Goal: Task Accomplishment & Management: Manage account settings

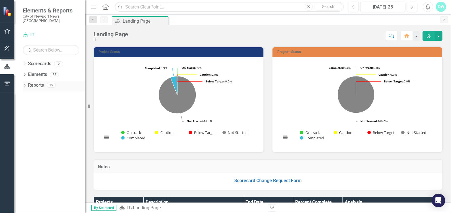
click at [25, 84] on icon "Dropdown" at bounding box center [25, 85] width 4 height 3
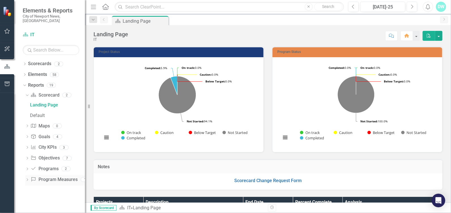
click at [28, 178] on div "Dropdown" at bounding box center [27, 180] width 4 height 5
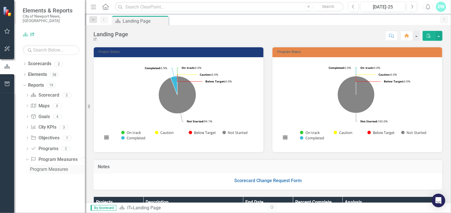
click at [58, 167] on div "Program Measures" at bounding box center [57, 169] width 55 height 5
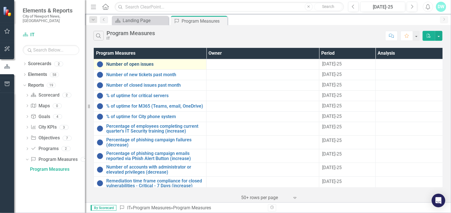
click at [148, 65] on link "Number of open issues" at bounding box center [154, 64] width 97 height 5
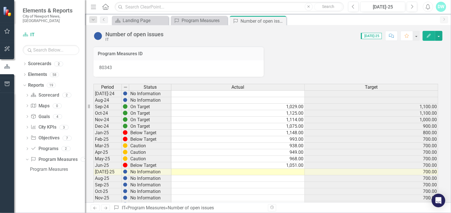
click at [287, 173] on td at bounding box center [237, 172] width 133 height 7
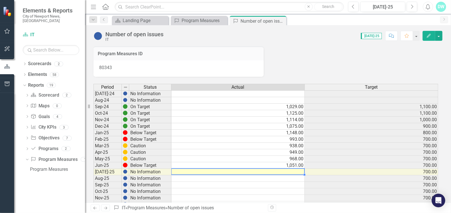
click at [287, 173] on td at bounding box center [237, 172] width 133 height 7
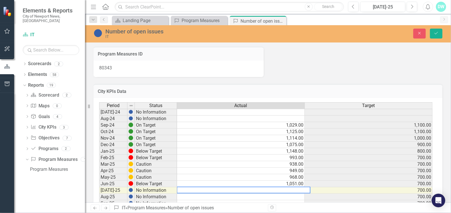
click at [344, 65] on div "Program Measures ID 80343" at bounding box center [268, 58] width 358 height 37
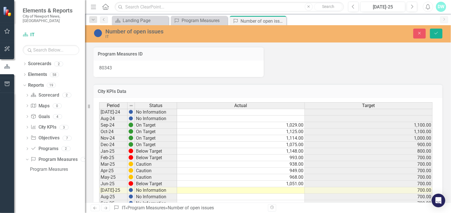
click at [290, 190] on td at bounding box center [241, 190] width 128 height 7
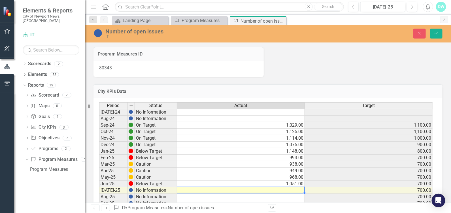
click at [290, 190] on td at bounding box center [241, 190] width 128 height 7
type textarea "1077"
click at [367, 71] on div "Program Measures ID 80343" at bounding box center [268, 58] width 358 height 37
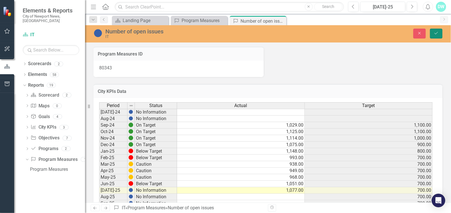
click at [437, 36] on button "Save" at bounding box center [436, 34] width 12 height 10
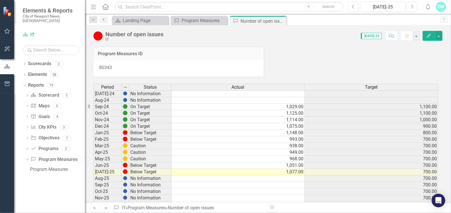
click at [106, 20] on icon "Previous" at bounding box center [104, 19] width 5 height 3
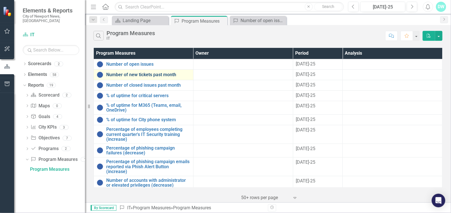
click at [150, 73] on link "Number of new tickets past month" at bounding box center [148, 74] width 84 height 5
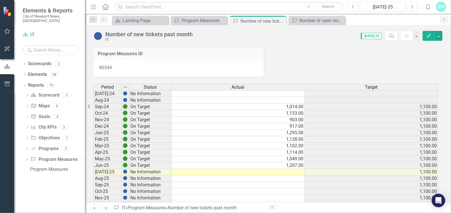
click at [289, 171] on td at bounding box center [237, 172] width 133 height 7
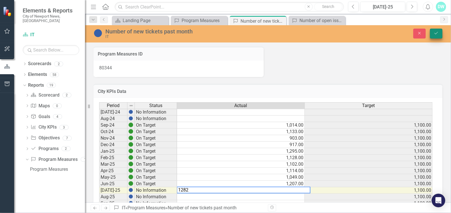
type textarea "1282"
click at [437, 34] on icon "Save" at bounding box center [436, 33] width 5 height 4
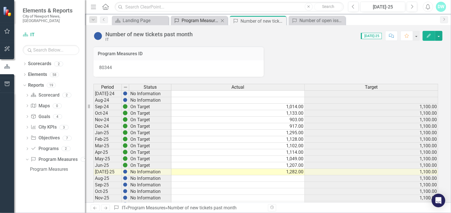
click at [196, 20] on div "Program Measures" at bounding box center [200, 20] width 37 height 7
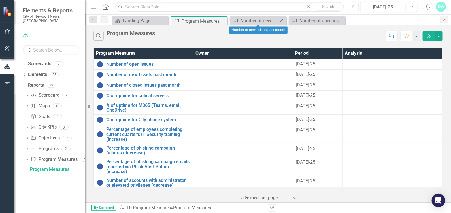
click at [282, 21] on icon "Close" at bounding box center [282, 20] width 6 height 5
click at [0, 0] on icon "Close" at bounding box center [0, 0] width 0 height 0
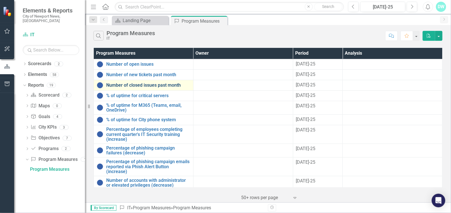
click at [149, 87] on link "Number of closed issues past month" at bounding box center [148, 85] width 84 height 5
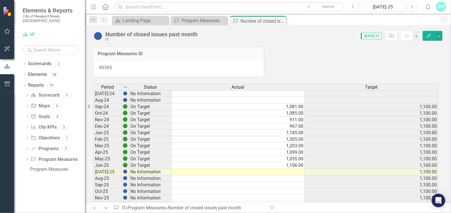
click at [292, 172] on td at bounding box center [237, 172] width 133 height 7
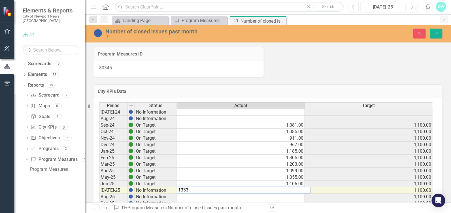
type textarea "1333"
click at [346, 60] on div "Program Measures ID 80345" at bounding box center [268, 58] width 358 height 37
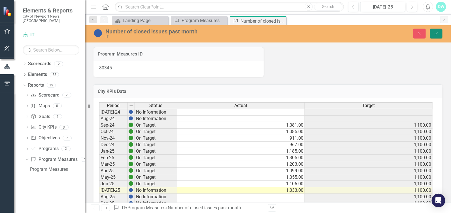
click at [436, 31] on button "Save" at bounding box center [436, 34] width 12 height 10
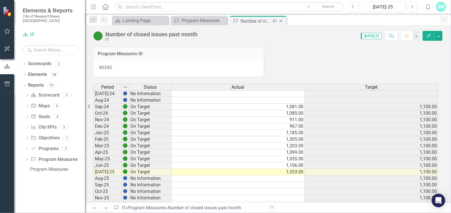
click at [281, 19] on icon "Close" at bounding box center [281, 21] width 6 height 5
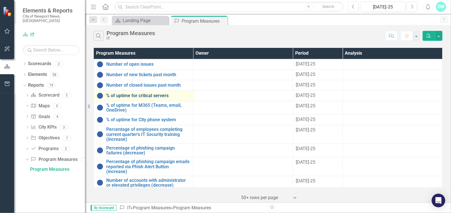
click at [151, 97] on link "% of uptime for critical servers" at bounding box center [148, 95] width 84 height 5
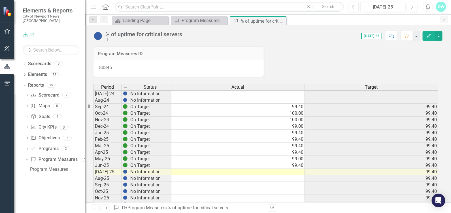
click at [295, 170] on td at bounding box center [237, 172] width 133 height 7
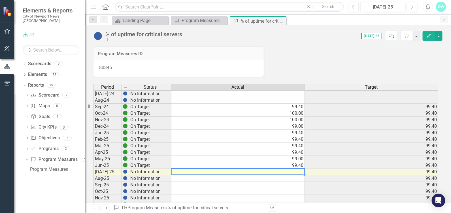
click at [288, 171] on td at bounding box center [237, 172] width 133 height 7
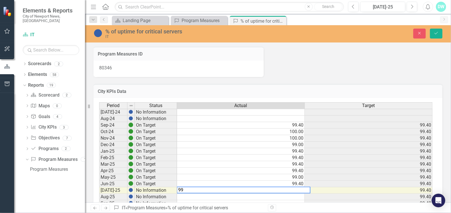
type textarea "99"
click at [356, 68] on div "Program Measures ID 80346" at bounding box center [268, 58] width 358 height 37
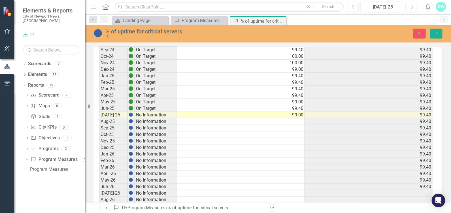
scroll to position [85, 0]
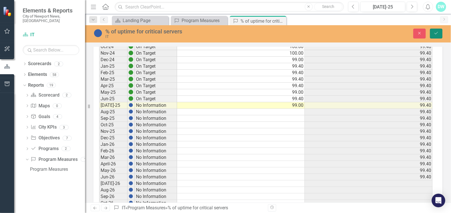
click at [437, 31] on button "Save" at bounding box center [436, 34] width 12 height 10
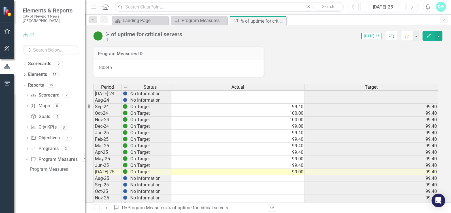
click at [0, 0] on icon "Close" at bounding box center [0, 0] width 0 height 0
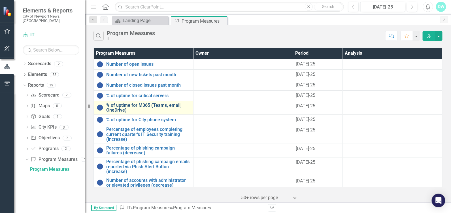
click at [136, 105] on link "% of uptime for M365 (Teams, email, OneDrive)" at bounding box center [148, 108] width 84 height 10
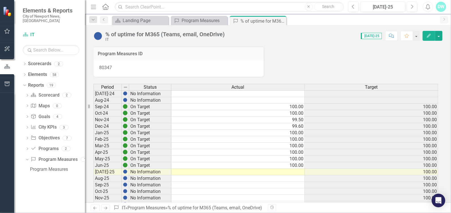
click at [290, 172] on td at bounding box center [237, 172] width 133 height 7
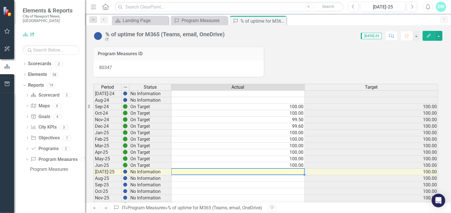
click at [290, 172] on td at bounding box center [237, 172] width 133 height 7
click at [290, 156] on td "100.00" at bounding box center [237, 152] width 133 height 7
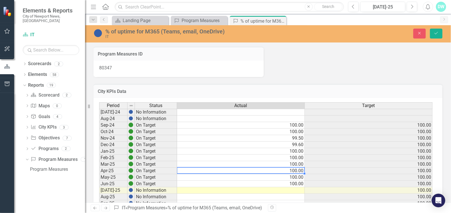
click at [296, 188] on td at bounding box center [241, 190] width 128 height 7
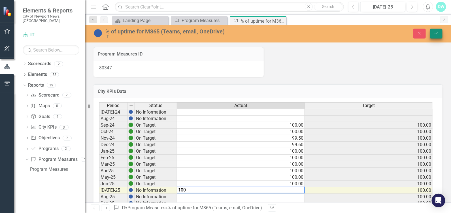
type textarea "100"
click at [436, 33] on icon "Save" at bounding box center [436, 33] width 5 height 4
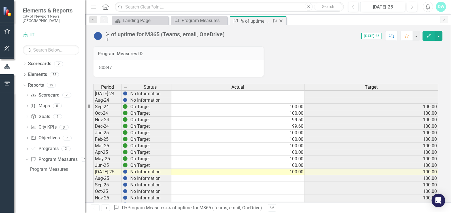
click at [281, 21] on icon "Close" at bounding box center [281, 21] width 6 height 5
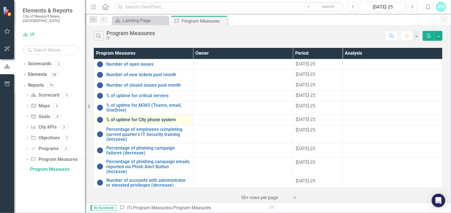
click at [158, 118] on link "% of uptime for City phone system" at bounding box center [148, 119] width 84 height 5
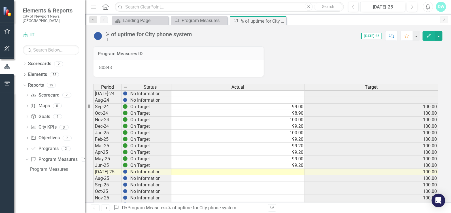
click at [292, 172] on td at bounding box center [237, 172] width 133 height 7
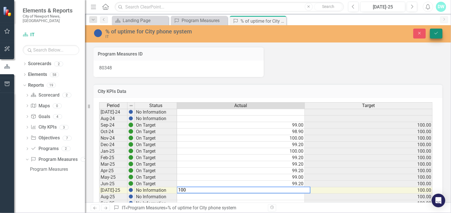
type textarea "100"
click at [435, 32] on icon "Save" at bounding box center [436, 33] width 5 height 4
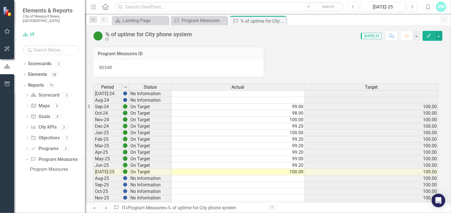
click at [294, 172] on td "100.00" at bounding box center [237, 172] width 133 height 7
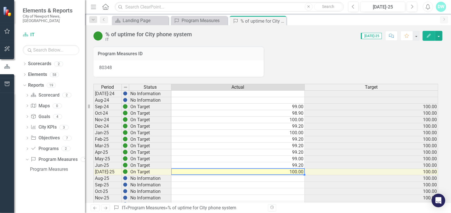
click at [292, 173] on td "100.00" at bounding box center [237, 172] width 133 height 7
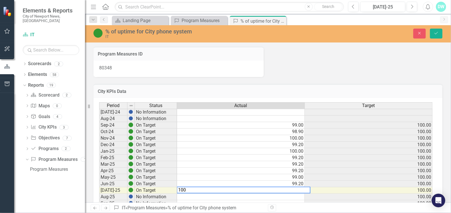
drag, startPoint x: 222, startPoint y: 185, endPoint x: 176, endPoint y: 188, distance: 45.7
type textarea "99"
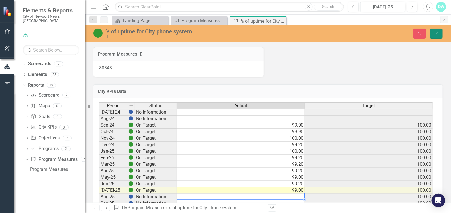
click at [439, 33] on button "Save" at bounding box center [436, 34] width 12 height 10
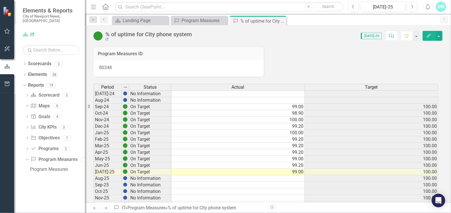
drag, startPoint x: 280, startPoint y: 19, endPoint x: 277, endPoint y: 22, distance: 4.4
click at [0, 0] on icon "Close" at bounding box center [0, 0] width 0 height 0
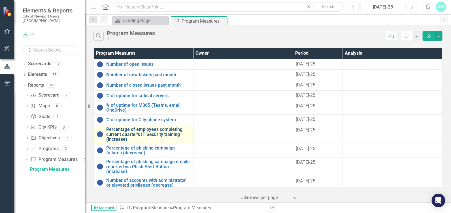
click at [157, 135] on link "Percentage of employees completing current quarter's IT Security training (incr…" at bounding box center [148, 134] width 84 height 15
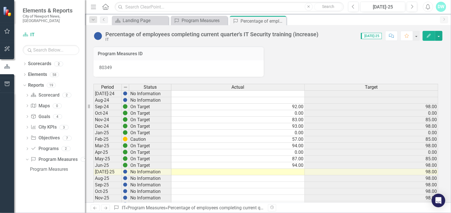
click at [292, 171] on td at bounding box center [237, 172] width 133 height 7
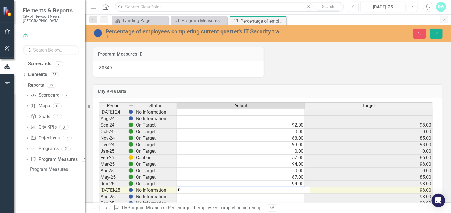
type textarea "0"
click at [421, 190] on td "98.00" at bounding box center [369, 190] width 128 height 7
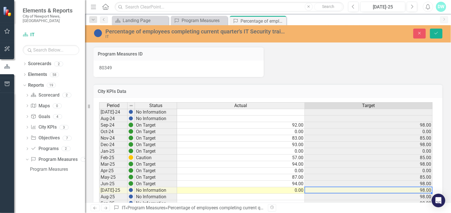
scroll to position [28, 0]
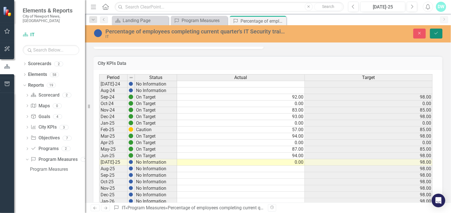
click at [439, 32] on icon "Save" at bounding box center [436, 33] width 5 height 4
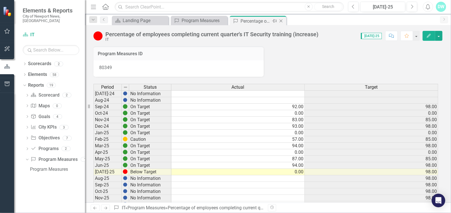
click at [282, 20] on icon "Close" at bounding box center [281, 21] width 6 height 5
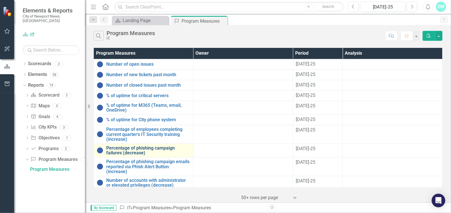
click at [152, 149] on link "Percentage of phishing campaign failures (decrease)" at bounding box center [148, 151] width 84 height 10
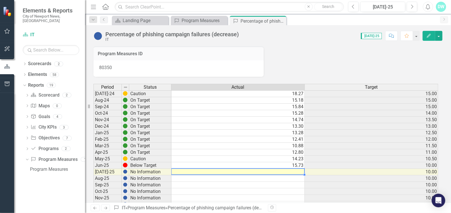
click at [294, 170] on td at bounding box center [237, 172] width 133 height 7
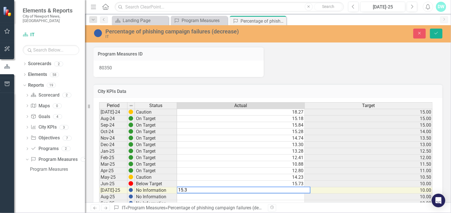
type textarea "15.3"
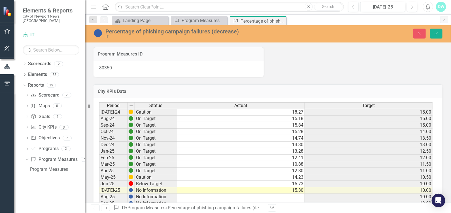
click at [298, 70] on div "Program Measures ID 80350" at bounding box center [268, 58] width 358 height 37
drag, startPoint x: 435, startPoint y: 32, endPoint x: 362, endPoint y: 27, distance: 73.8
click at [435, 32] on icon "Save" at bounding box center [436, 33] width 5 height 4
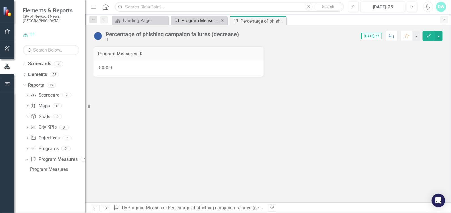
click at [200, 21] on div "Program Measures" at bounding box center [200, 20] width 37 height 7
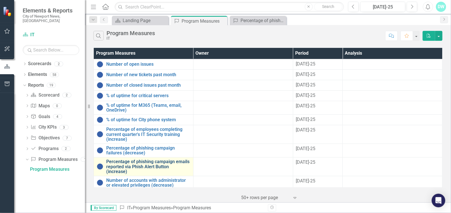
click at [156, 165] on link "Percentage of phishing campaign emails reported via Phish Alert Button (increas…" at bounding box center [148, 166] width 84 height 15
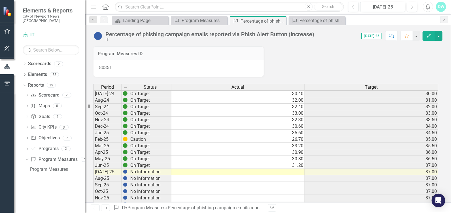
click at [293, 171] on td at bounding box center [237, 172] width 133 height 7
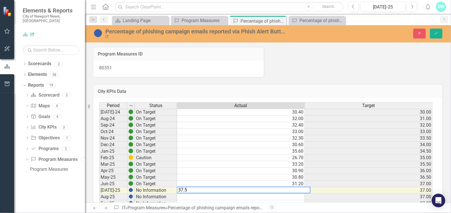
type textarea "37.5"
click at [297, 70] on div "Program Measures ID 80351" at bounding box center [268, 58] width 358 height 37
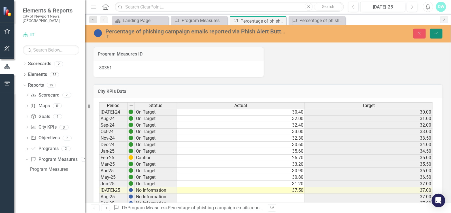
click at [440, 35] on button "Save" at bounding box center [436, 34] width 12 height 10
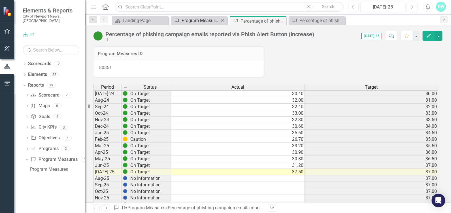
click at [196, 20] on div "Program Measures" at bounding box center [200, 20] width 37 height 7
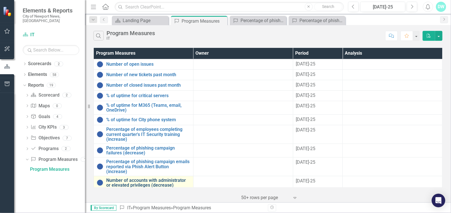
click at [165, 181] on link "Number of accounts with administrator or elevated privileges (decrease)" at bounding box center [148, 183] width 84 height 10
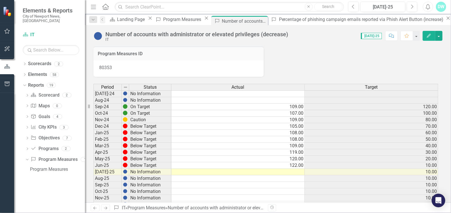
click at [298, 169] on td at bounding box center [237, 172] width 133 height 7
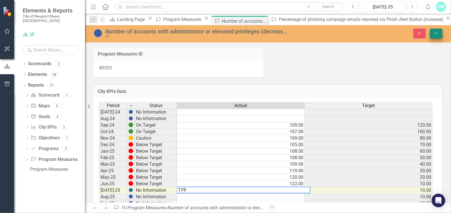
type textarea "119"
click at [433, 31] on button "Save" at bounding box center [436, 34] width 12 height 10
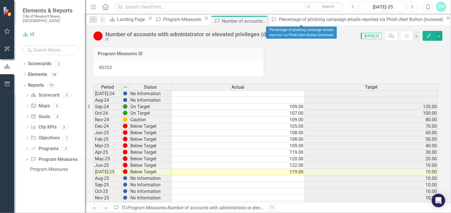
click at [445, 18] on icon "Close" at bounding box center [448, 18] width 6 height 5
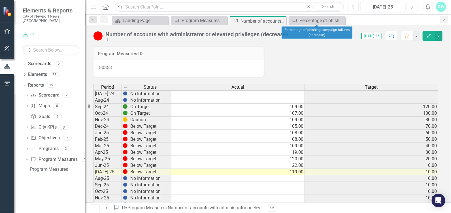
drag, startPoint x: 339, startPoint y: 20, endPoint x: 302, endPoint y: 22, distance: 36.6
click at [0, 0] on icon "Close" at bounding box center [0, 0] width 0 height 0
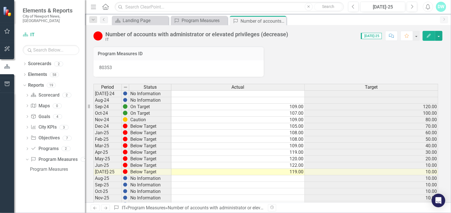
click at [0, 0] on icon "Close" at bounding box center [0, 0] width 0 height 0
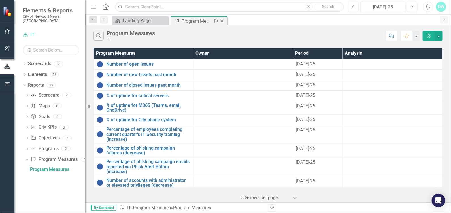
click at [191, 19] on div "Program Measures" at bounding box center [197, 21] width 30 height 7
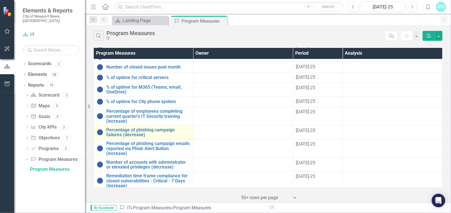
scroll to position [28, 0]
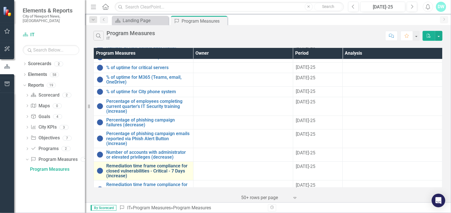
click at [127, 169] on link "Remediation time frame compliance for closed vulnerabilities - Critical - 7 Day…" at bounding box center [148, 170] width 84 height 15
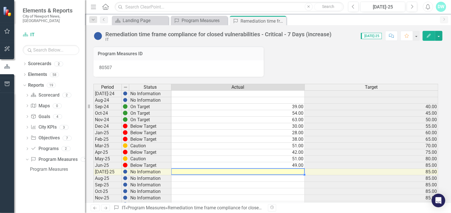
click at [295, 172] on td at bounding box center [237, 172] width 133 height 7
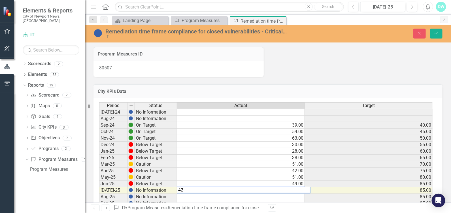
type textarea "42"
click at [354, 72] on div "Program Measures ID 80507" at bounding box center [268, 58] width 358 height 37
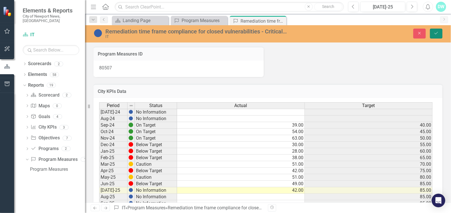
click at [438, 31] on icon "Save" at bounding box center [436, 33] width 5 height 4
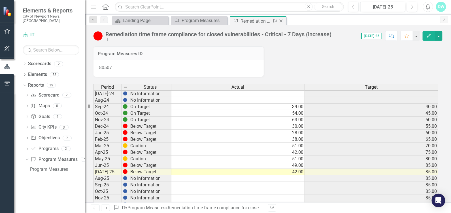
click at [281, 20] on icon "Close" at bounding box center [281, 21] width 6 height 5
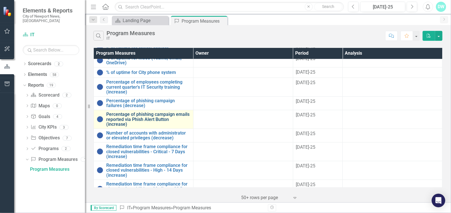
scroll to position [56, 0]
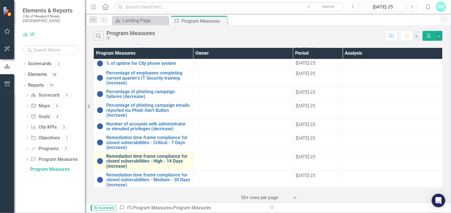
click at [162, 157] on link "Remediation time frame compliance for closed vulnerabilities - High - 14 Days (…" at bounding box center [148, 161] width 84 height 15
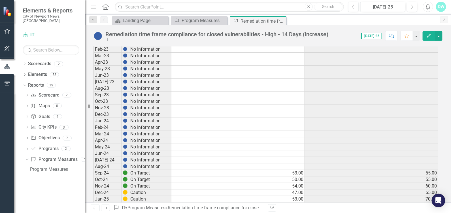
scroll to position [425, 0]
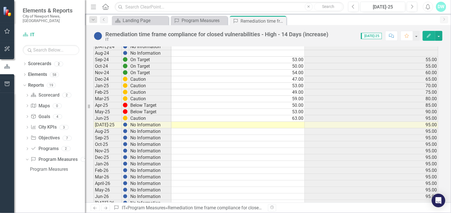
click at [284, 122] on td at bounding box center [237, 125] width 133 height 7
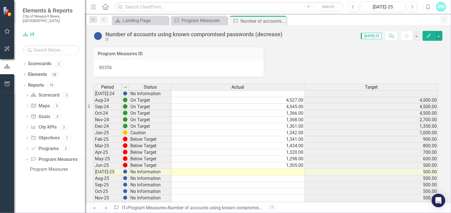
click at [294, 172] on td at bounding box center [237, 172] width 133 height 7
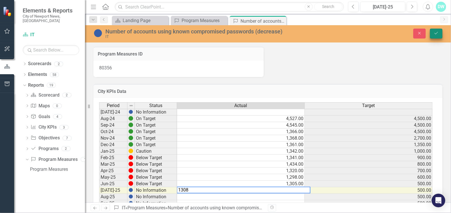
type textarea "1308"
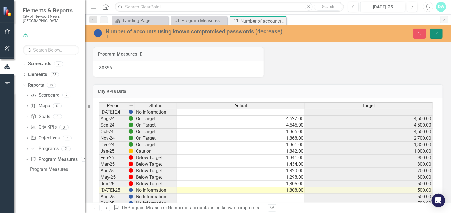
click at [434, 31] on icon "Save" at bounding box center [436, 33] width 5 height 4
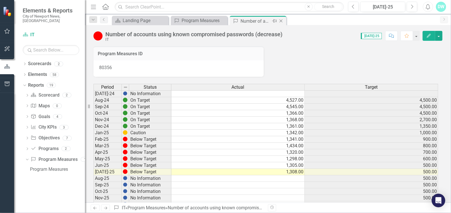
click at [281, 20] on icon at bounding box center [281, 21] width 3 height 3
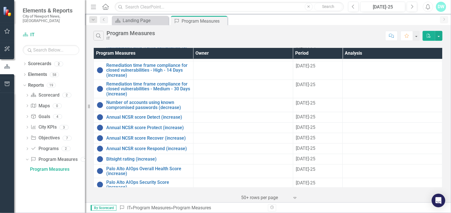
scroll to position [150, 0]
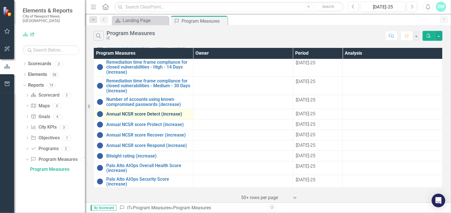
click at [159, 113] on link "Annual NCSR score Detect (increase)" at bounding box center [148, 114] width 84 height 5
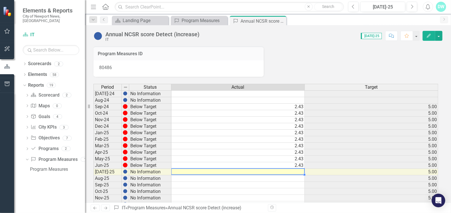
click at [293, 170] on td at bounding box center [237, 172] width 133 height 7
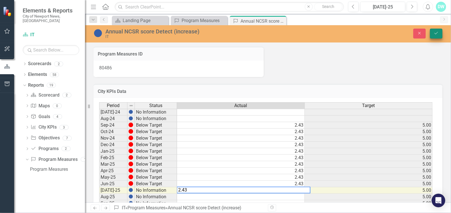
type textarea "2.43"
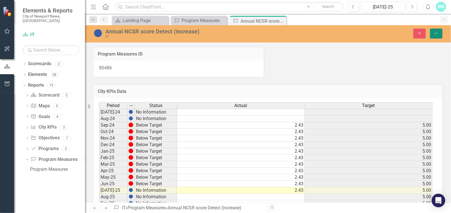
click at [439, 30] on button "Save" at bounding box center [436, 34] width 12 height 10
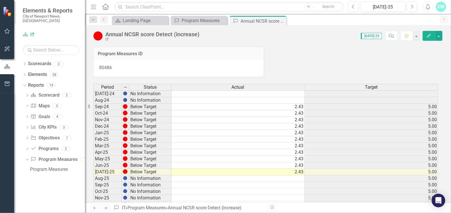
drag, startPoint x: 281, startPoint y: 19, endPoint x: 275, endPoint y: 24, distance: 7.7
click at [0, 0] on icon "Close" at bounding box center [0, 0] width 0 height 0
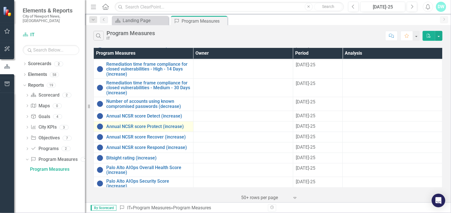
scroll to position [150, 0]
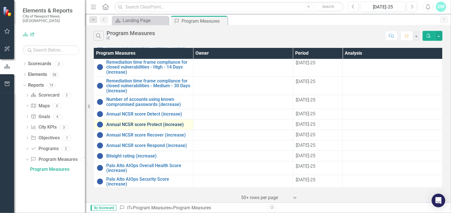
click at [158, 124] on link "Annual NCSR score Protect (increase)" at bounding box center [148, 124] width 84 height 5
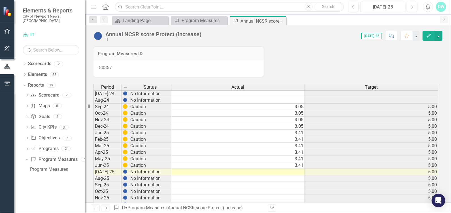
click at [295, 172] on td at bounding box center [237, 172] width 133 height 7
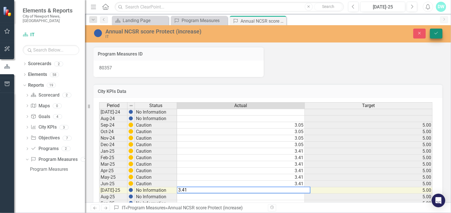
type textarea "3.41"
click at [437, 35] on icon "Save" at bounding box center [436, 33] width 5 height 4
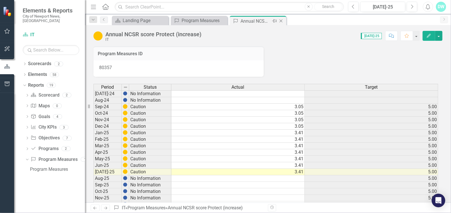
click at [281, 21] on icon at bounding box center [281, 21] width 3 height 3
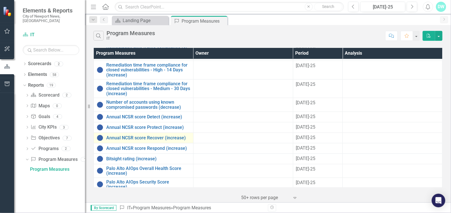
scroll to position [150, 0]
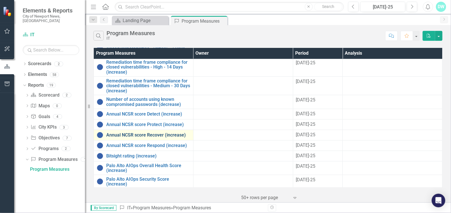
click at [155, 134] on link "Annual NCSR score Recover (increase)" at bounding box center [148, 135] width 84 height 5
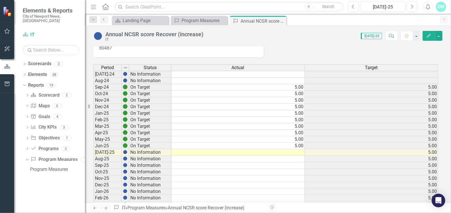
scroll to position [28, 0]
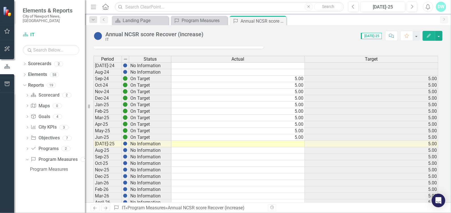
click at [296, 142] on td at bounding box center [237, 144] width 133 height 7
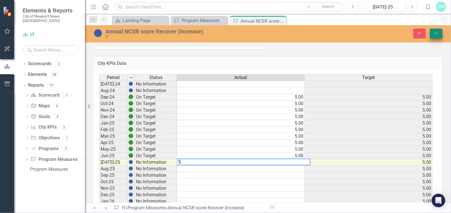
type textarea "5"
click at [439, 33] on icon "Save" at bounding box center [436, 33] width 5 height 4
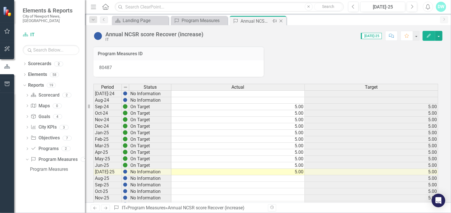
click at [282, 21] on icon "Close" at bounding box center [281, 21] width 6 height 5
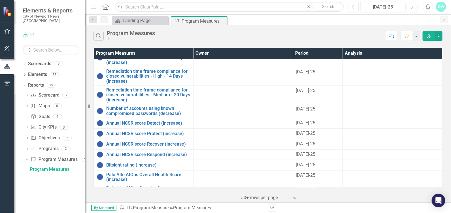
scroll to position [150, 0]
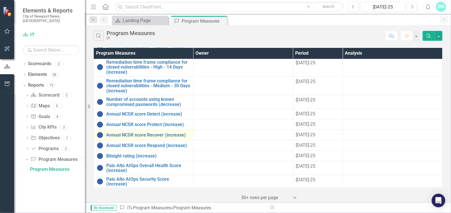
click at [0, 0] on link "Link Open Element" at bounding box center [0, 0] width 0 height 0
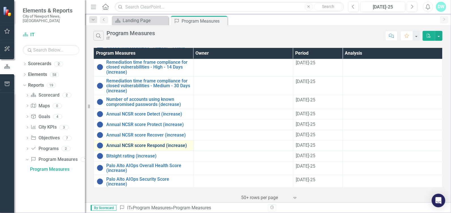
click at [159, 144] on link "Annual NCSR score Respond (increase)" at bounding box center [148, 145] width 84 height 5
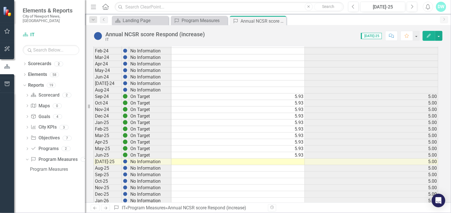
scroll to position [425, 0]
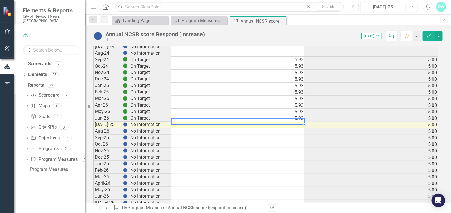
click at [296, 122] on td at bounding box center [237, 125] width 133 height 7
click at [296, 109] on td "5.93" at bounding box center [237, 105] width 133 height 7
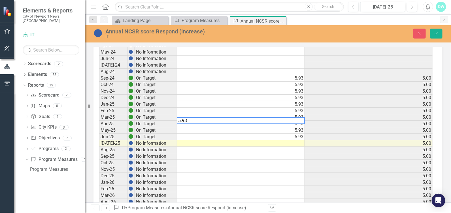
type textarea "5.93"
click at [291, 140] on td at bounding box center [241, 143] width 128 height 7
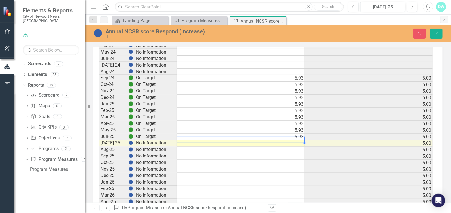
click at [292, 141] on td at bounding box center [241, 143] width 128 height 7
type textarea "5.93"
click at [438, 31] on button "Save" at bounding box center [436, 34] width 12 height 10
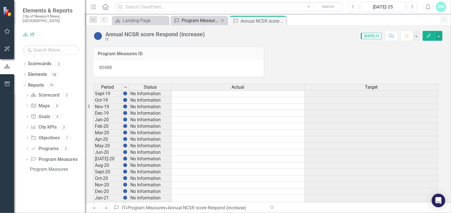
click at [202, 20] on div "Program Measures" at bounding box center [200, 20] width 37 height 7
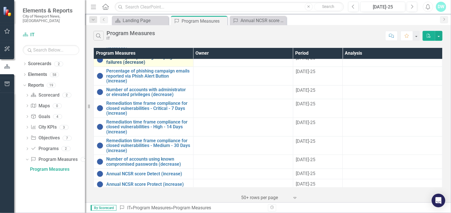
scroll to position [150, 0]
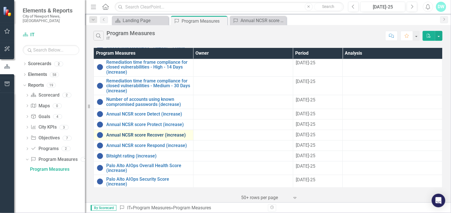
click at [151, 134] on link "Annual NCSR score Recover (increase)" at bounding box center [148, 135] width 84 height 5
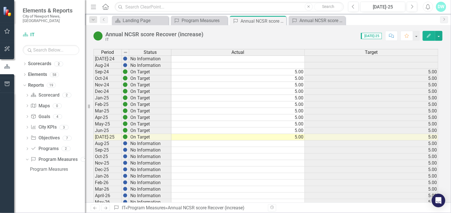
scroll to position [56, 0]
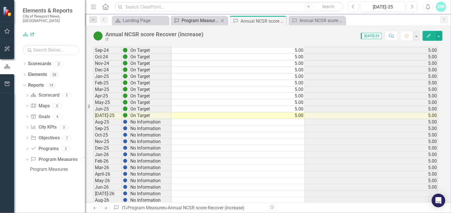
click at [197, 17] on div "Program Measures" at bounding box center [200, 20] width 37 height 7
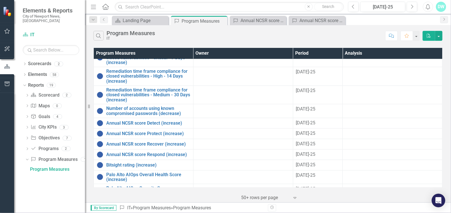
scroll to position [150, 0]
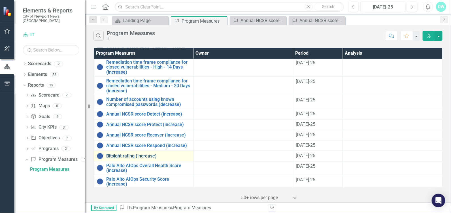
click at [144, 154] on link "Bitsight rating (increase)" at bounding box center [148, 156] width 84 height 5
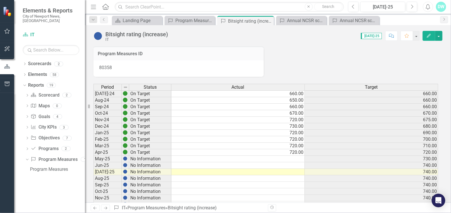
click at [296, 158] on td at bounding box center [237, 159] width 133 height 7
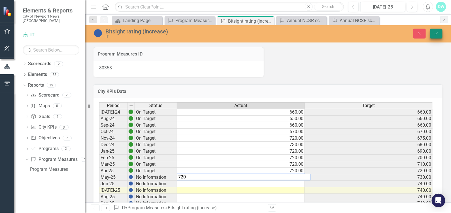
type textarea "720"
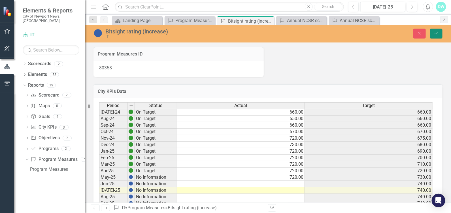
click at [435, 33] on icon "Save" at bounding box center [436, 33] width 5 height 4
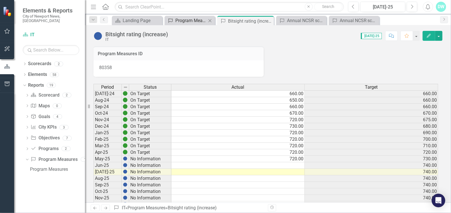
click at [188, 20] on div "Program Measures" at bounding box center [190, 20] width 31 height 7
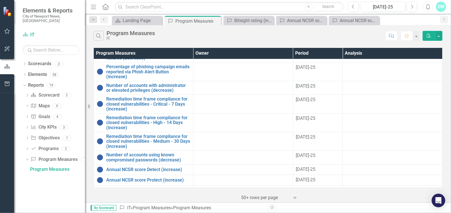
scroll to position [150, 0]
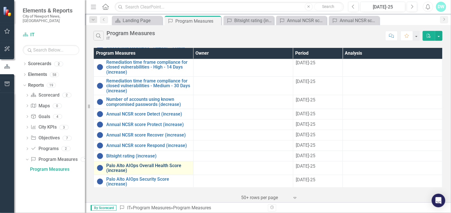
click at [143, 165] on link "Palo Alto AIOps Overall Health Score (increase)" at bounding box center [148, 168] width 84 height 10
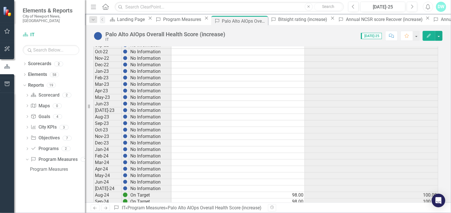
scroll to position [397, 0]
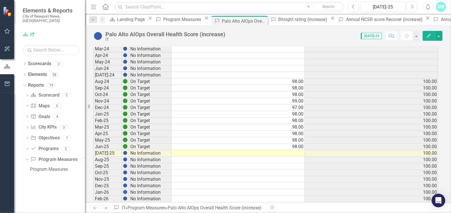
click at [292, 150] on td at bounding box center [237, 153] width 133 height 7
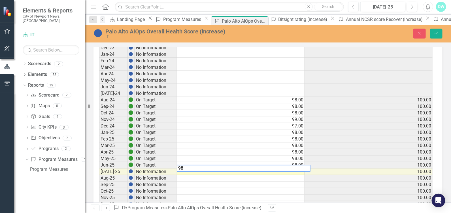
type textarea "98"
click at [437, 31] on icon "Save" at bounding box center [436, 33] width 5 height 4
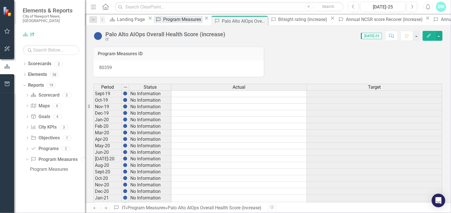
click at [173, 20] on div "Program Measures" at bounding box center [183, 19] width 40 height 7
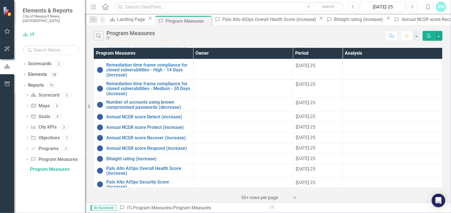
scroll to position [150, 0]
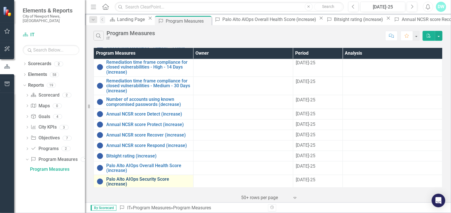
click at [150, 182] on link "Palo Alto AIOps Security Score (increase)" at bounding box center [148, 182] width 84 height 10
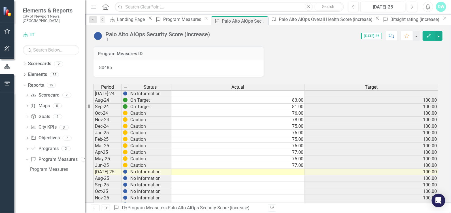
click at [294, 173] on td at bounding box center [237, 172] width 133 height 7
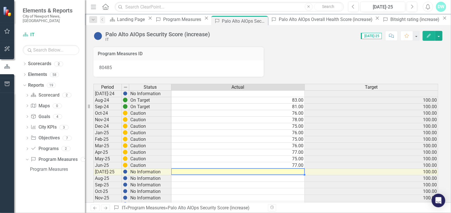
click at [294, 173] on td at bounding box center [237, 172] width 133 height 7
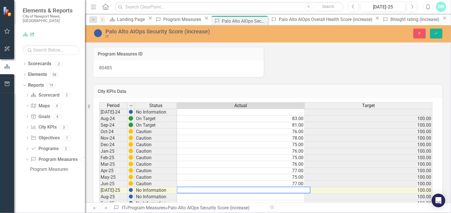
click at [287, 190] on textarea at bounding box center [244, 190] width 134 height 7
type textarea "75"
click at [302, 63] on div "Program Measures ID 80485" at bounding box center [268, 58] width 358 height 37
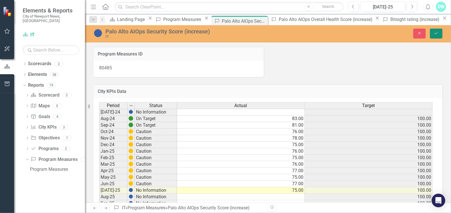
click at [437, 33] on icon "Save" at bounding box center [436, 33] width 5 height 4
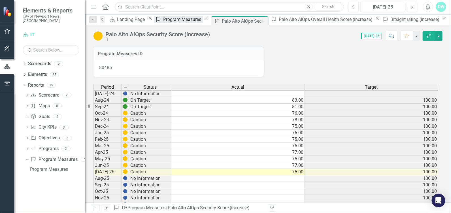
click at [166, 22] on div "Program Measures" at bounding box center [183, 19] width 40 height 7
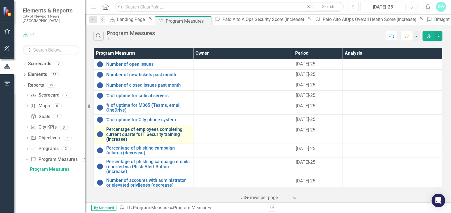
scroll to position [150, 0]
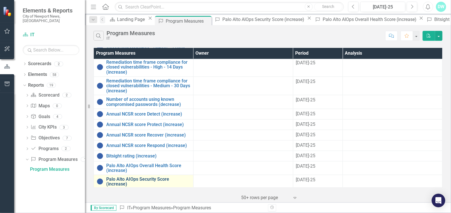
click at [143, 180] on link "Palo Alto AIOps Security Score (increase)" at bounding box center [148, 182] width 84 height 10
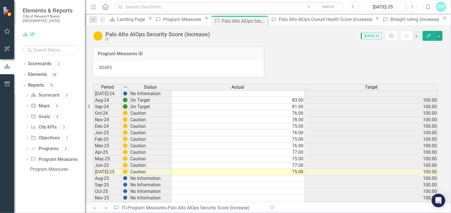
click at [347, 61] on div "Program Measures ID 80485" at bounding box center [268, 57] width 358 height 37
click at [43, 156] on link "Program Measures Program Measures" at bounding box center [54, 159] width 47 height 7
click at [27, 157] on icon "Dropdown" at bounding box center [26, 159] width 3 height 4
click at [26, 158] on div "Dropdown" at bounding box center [27, 160] width 4 height 5
click at [50, 167] on div "Program Measures" at bounding box center [57, 169] width 55 height 5
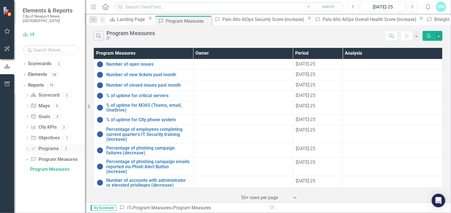
click at [46, 147] on link "Program Programs" at bounding box center [45, 149] width 28 height 7
click at [26, 148] on icon "Dropdown" at bounding box center [27, 149] width 4 height 3
click at [43, 157] on link "IT Programs" at bounding box center [57, 158] width 56 height 9
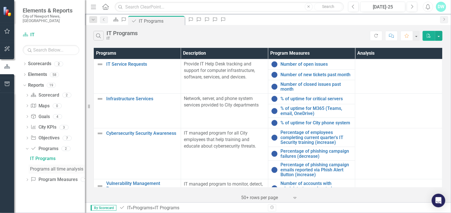
click at [54, 167] on div "Programs all time analysis" at bounding box center [57, 169] width 55 height 5
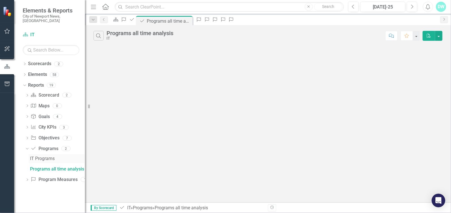
click at [44, 156] on div "IT Programs" at bounding box center [57, 158] width 55 height 5
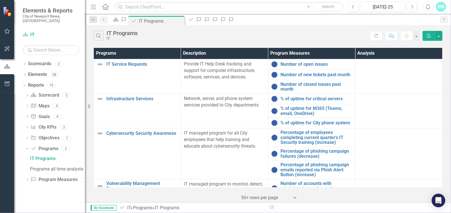
click at [443, 9] on div "DW" at bounding box center [441, 7] width 10 height 10
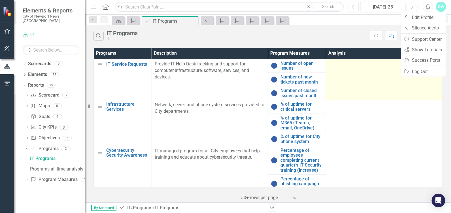
click at [360, 73] on td at bounding box center [384, 79] width 116 height 41
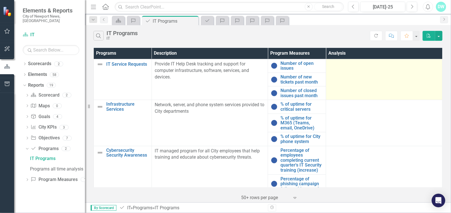
click at [370, 74] on td at bounding box center [384, 79] width 116 height 41
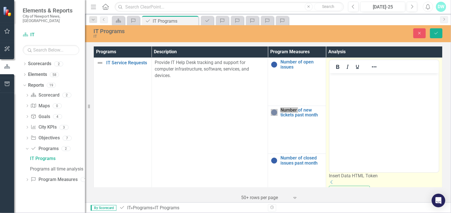
drag, startPoint x: 700, startPoint y: 147, endPoint x: 342, endPoint y: 82, distance: 363.5
click at [342, 82] on body "Rich Text Area. Press ALT-0 for help." at bounding box center [383, 115] width 109 height 85
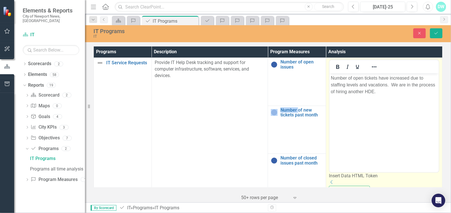
drag, startPoint x: 766, startPoint y: 108, endPoint x: 396, endPoint y: 99, distance: 370.2
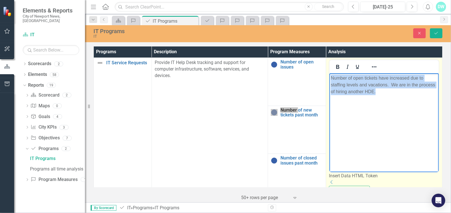
drag, startPoint x: 362, startPoint y: 89, endPoint x: 329, endPoint y: 79, distance: 33.8
click at [329, 79] on body "Number of open tickets have increased due to staffing levels and vacations. We …" at bounding box center [383, 115] width 109 height 85
copy p "Number of open tickets have increased due to staffing levels and vacations. We …"
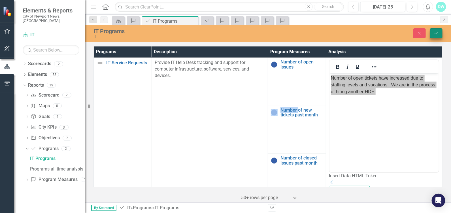
click at [436, 35] on icon "Save" at bounding box center [436, 33] width 5 height 4
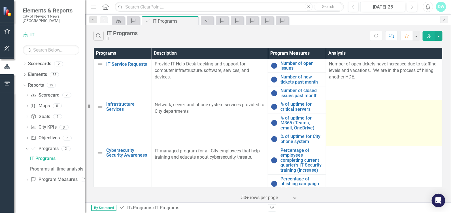
click at [337, 108] on div at bounding box center [384, 105] width 111 height 7
click at [339, 109] on td at bounding box center [384, 123] width 116 height 46
click at [334, 108] on div at bounding box center [384, 105] width 111 height 7
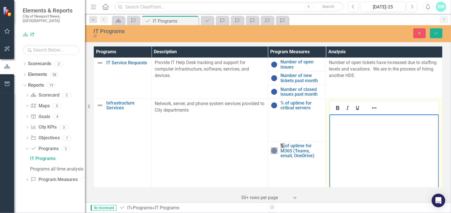
drag, startPoint x: 663, startPoint y: 222, endPoint x: 346, endPoint y: 120, distance: 332.7
click at [346, 120] on p "Rich Text Area. Press ALT-0 for help." at bounding box center [384, 119] width 107 height 7
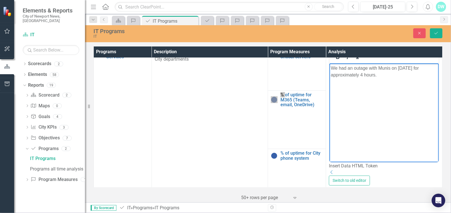
scroll to position [56, 0]
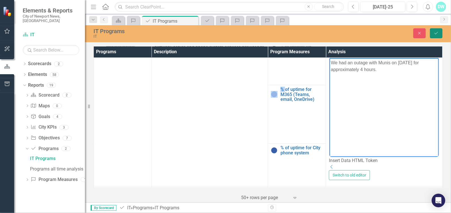
click at [436, 32] on icon "Save" at bounding box center [436, 33] width 5 height 4
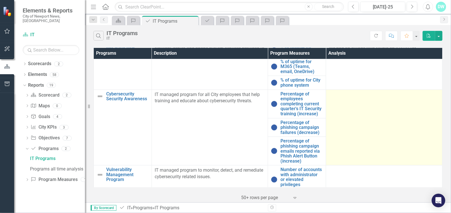
drag, startPoint x: 373, startPoint y: 107, endPoint x: 367, endPoint y: 106, distance: 5.4
click at [373, 107] on td at bounding box center [384, 128] width 116 height 76
click at [357, 102] on td at bounding box center [384, 128] width 116 height 76
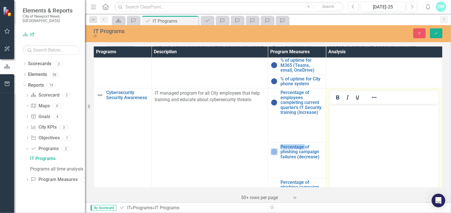
scroll to position [0, 0]
drag, startPoint x: 687, startPoint y: 206, endPoint x: 343, endPoint y: 114, distance: 355.8
click at [343, 114] on body "Rich Text Area. Press ALT-0 for help." at bounding box center [383, 146] width 109 height 85
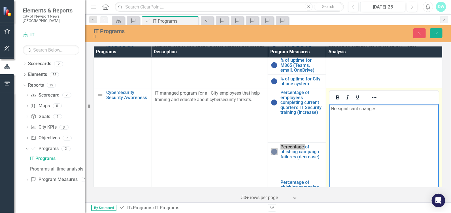
click at [377, 109] on p "No significant changes" at bounding box center [384, 108] width 107 height 7
click at [422, 109] on p "No significant changes. New quarter is starting." at bounding box center [384, 112] width 107 height 14
click at [409, 109] on p "No significant changes. New quarter is starting for cybersecurity awareness tra…" at bounding box center [384, 112] width 107 height 14
drag, startPoint x: 426, startPoint y: 108, endPoint x: 405, endPoint y: 108, distance: 20.4
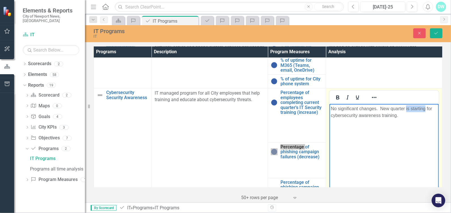
click at [405, 108] on p "No significant changes. New quarter is starting for cybersecurity awareness tra…" at bounding box center [384, 112] width 107 height 14
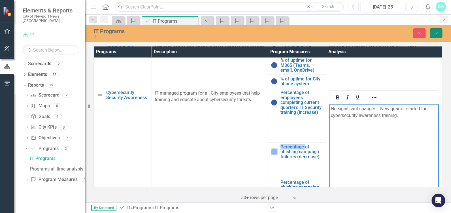
click at [435, 33] on icon "Save" at bounding box center [436, 33] width 5 height 4
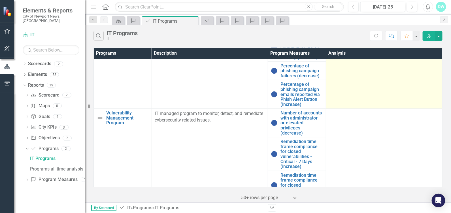
scroll to position [141, 0]
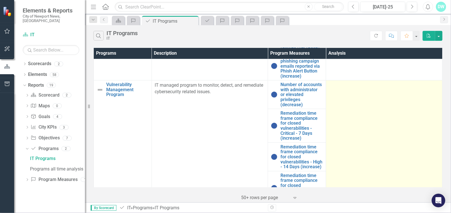
click at [350, 107] on td at bounding box center [384, 156] width 116 height 153
click at [347, 101] on td at bounding box center [384, 156] width 116 height 153
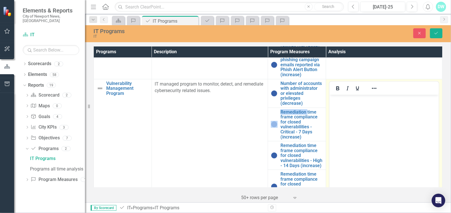
scroll to position [0, 0]
drag, startPoint x: 677, startPoint y: 196, endPoint x: 340, endPoint y: 106, distance: 348.8
click at [339, 105] on body "Rich Text Area. Press ALT-0 for help." at bounding box center [383, 137] width 109 height 85
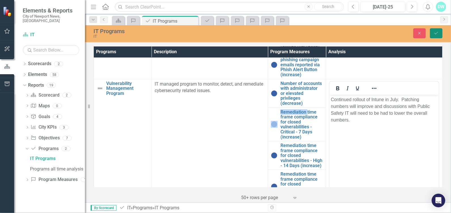
click at [438, 34] on icon "Save" at bounding box center [436, 33] width 5 height 4
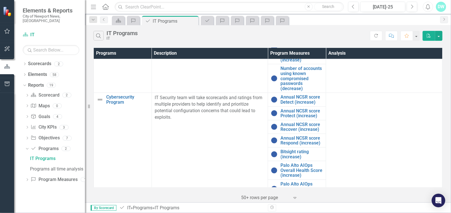
scroll to position [296, 0]
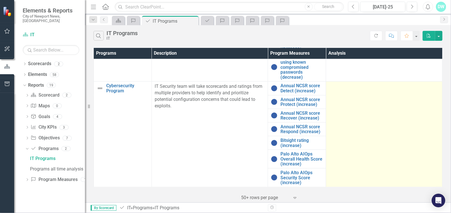
drag, startPoint x: 374, startPoint y: 110, endPoint x: 368, endPoint y: 108, distance: 6.8
click at [374, 110] on td at bounding box center [384, 135] width 116 height 106
click at [356, 101] on td at bounding box center [384, 135] width 116 height 106
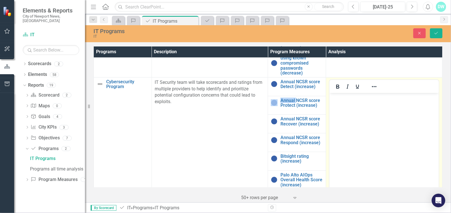
scroll to position [0, 0]
drag, startPoint x: 685, startPoint y: 194, endPoint x: 339, endPoint y: 106, distance: 356.8
click at [339, 106] on body "Rich Text Area. Press ALT-0 for help." at bounding box center [383, 135] width 109 height 85
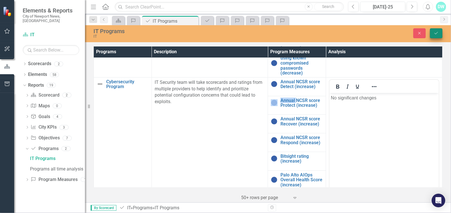
click at [439, 33] on button "Save" at bounding box center [436, 33] width 12 height 10
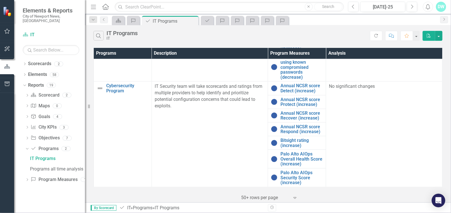
scroll to position [296, 0]
click at [24, 81] on div "Dropdown Reports 19" at bounding box center [54, 86] width 62 height 11
click at [24, 74] on icon "Dropdown" at bounding box center [25, 75] width 4 height 3
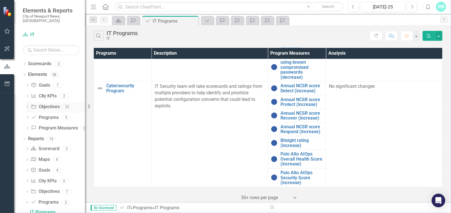
click at [42, 104] on link "Project Objectives" at bounding box center [45, 107] width 29 height 7
click at [27, 106] on icon "Dropdown" at bounding box center [28, 107] width 4 height 3
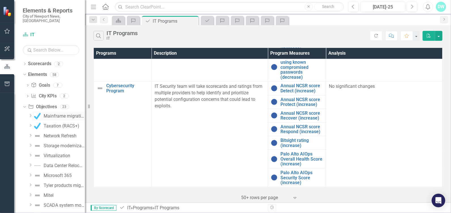
click at [60, 114] on div "Mainframe migration and decommissioning" at bounding box center [64, 116] width 41 height 5
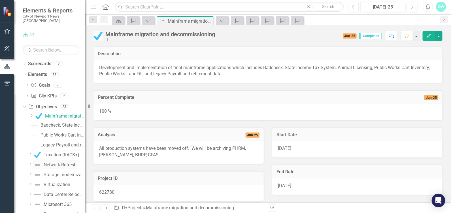
click at [54, 162] on div "Network Refresh" at bounding box center [60, 164] width 33 height 5
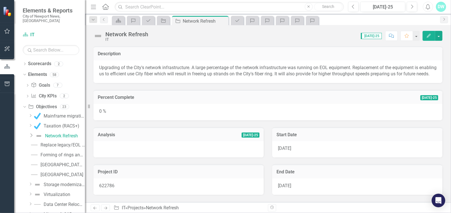
click at [432, 35] on button "Edit" at bounding box center [429, 36] width 12 height 10
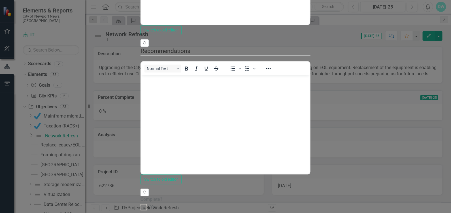
drag, startPoint x: 139, startPoint y: 46, endPoint x: 130, endPoint y: 46, distance: 9.1
click at [141, 46] on div ""Update" fields in ClearPoint are the fields that change from reporting period …" at bounding box center [226, 22] width 170 height 375
type input "91"
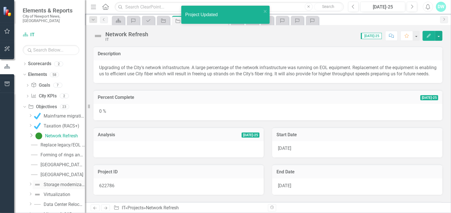
click at [55, 182] on div "Storage modernization" at bounding box center [64, 184] width 41 height 5
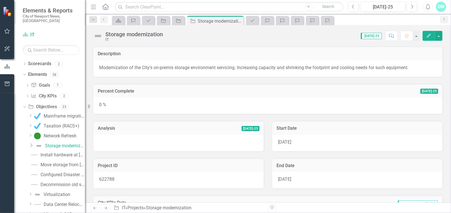
click at [430, 36] on icon "button" at bounding box center [429, 36] width 4 height 4
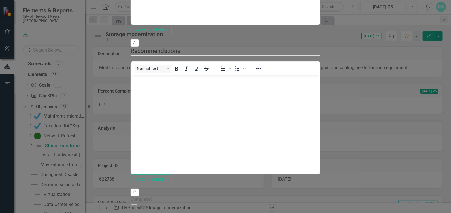
drag, startPoint x: 133, startPoint y: 47, endPoint x: 129, endPoint y: 47, distance: 3.1
click at [131, 47] on div ""Update" fields in ClearPoint are the fields that change from reporting period …" at bounding box center [226, 22] width 190 height 375
drag, startPoint x: 146, startPoint y: 46, endPoint x: 123, endPoint y: 46, distance: 23.0
click at [131, 46] on div "Update Fields Milestones Update Data Notifications "Update" fields in ClearPoin…" at bounding box center [226, 114] width 190 height 571
type input "96"
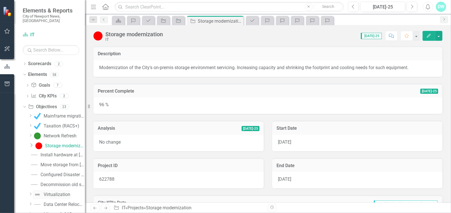
click at [51, 192] on div "Virtualization" at bounding box center [57, 194] width 27 height 5
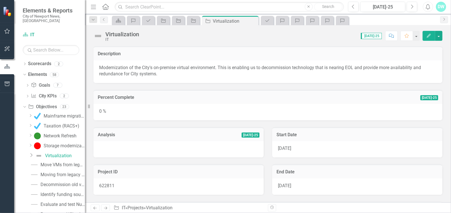
click at [430, 35] on icon "Edit" at bounding box center [428, 36] width 5 height 4
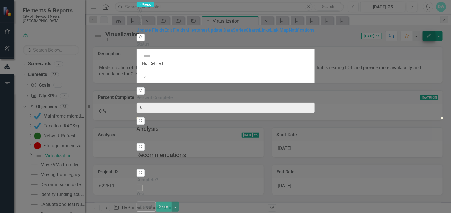
type input "0"
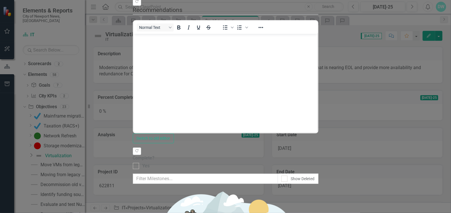
drag, startPoint x: 147, startPoint y: 46, endPoint x: 128, endPoint y: 45, distance: 18.7
type input "40"
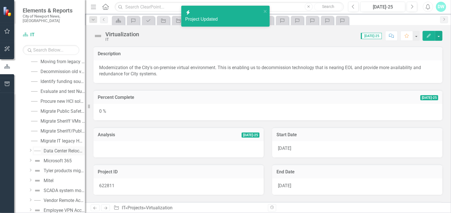
scroll to position [141, 0]
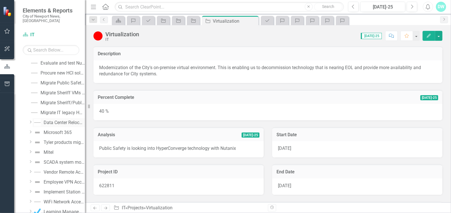
click at [58, 118] on link "Data Center Relocation" at bounding box center [59, 122] width 52 height 9
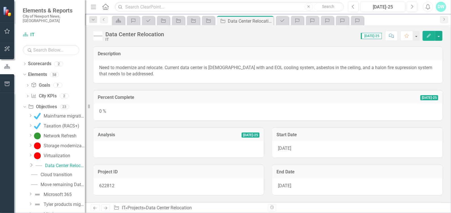
click at [430, 34] on icon "Edit" at bounding box center [428, 36] width 5 height 4
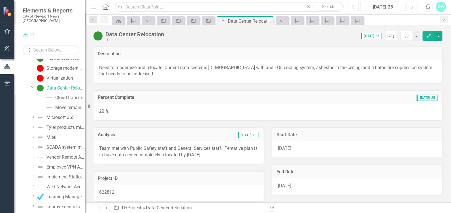
scroll to position [85, 0]
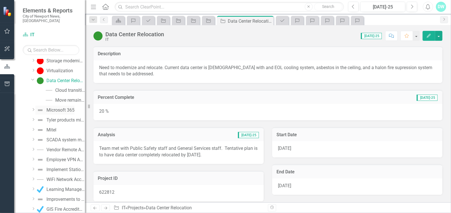
click at [60, 108] on div "Microsoft 365" at bounding box center [60, 110] width 28 height 5
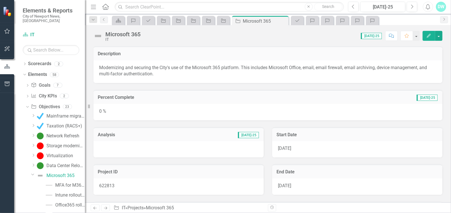
click at [428, 35] on icon "Edit" at bounding box center [428, 36] width 5 height 4
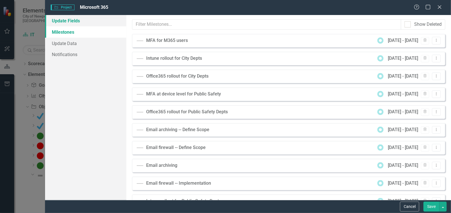
click at [67, 20] on link "Update Fields" at bounding box center [85, 20] width 81 height 11
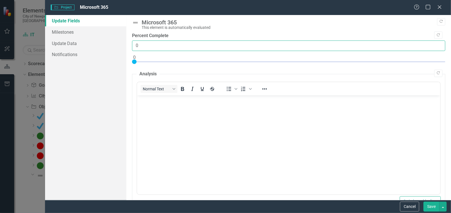
drag, startPoint x: 140, startPoint y: 46, endPoint x: 130, endPoint y: 44, distance: 9.8
click at [130, 44] on div ""Update" fields in ClearPoint are the fields that change from reporting period …" at bounding box center [288, 107] width 325 height 185
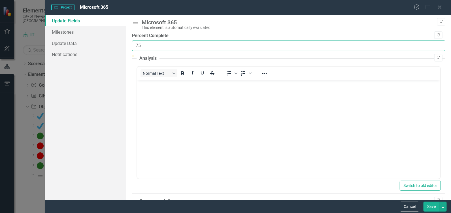
type input "75"
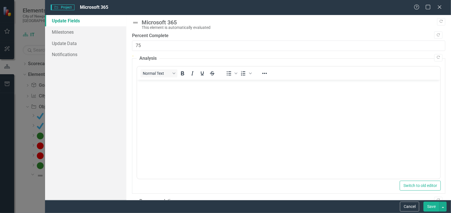
click at [154, 89] on body "Rich Text Area. Press ALT-0 for help." at bounding box center [288, 122] width 303 height 85
click at [432, 206] on button "Save" at bounding box center [432, 207] width 16 height 10
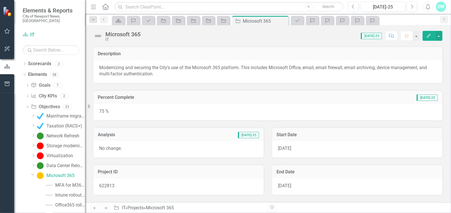
click at [427, 34] on icon "Edit" at bounding box center [428, 36] width 5 height 4
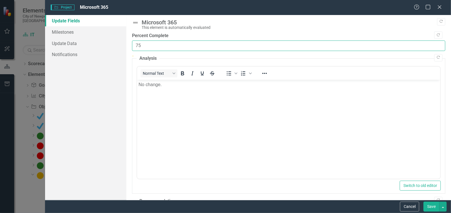
drag, startPoint x: 145, startPoint y: 47, endPoint x: 130, endPoint y: 46, distance: 15.1
click at [130, 46] on div ""Update" fields in ClearPoint are the fields that change from reporting period …" at bounding box center [288, 107] width 325 height 185
type input "80"
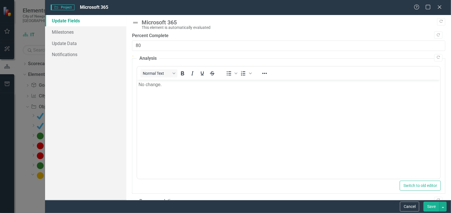
click at [162, 89] on body "No change." at bounding box center [288, 122] width 303 height 85
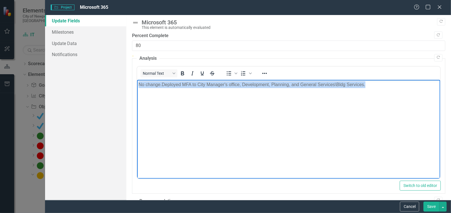
drag, startPoint x: 332, startPoint y: 84, endPoint x: 127, endPoint y: 84, distance: 205.7
click at [137, 84] on html "No change. Deployed MFA to City Manager's office, Development, Planning, and Ge…" at bounding box center [288, 122] width 303 height 85
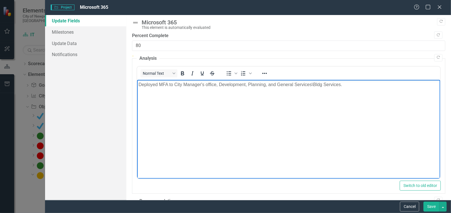
click at [433, 205] on button "Save" at bounding box center [432, 207] width 16 height 10
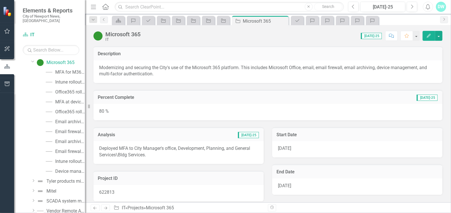
scroll to position [141, 0]
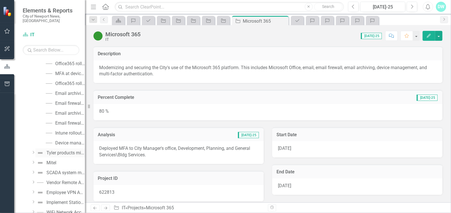
click at [59, 150] on div "Tyler products migration to the cloud" at bounding box center [65, 152] width 39 height 5
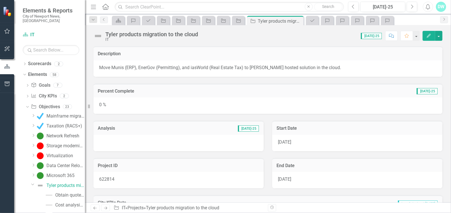
click at [430, 35] on icon "button" at bounding box center [429, 36] width 4 height 4
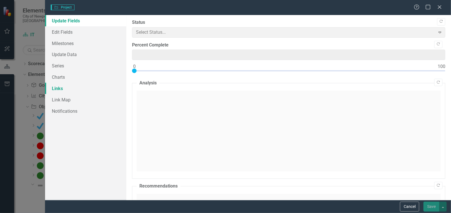
type input "0"
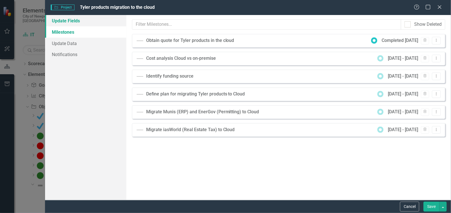
click at [64, 22] on link "Update Fields" at bounding box center [85, 20] width 81 height 11
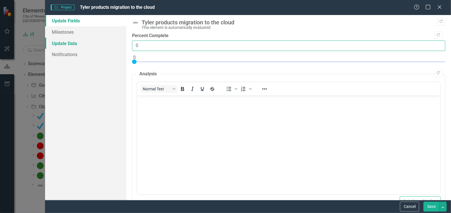
drag, startPoint x: 141, startPoint y: 45, endPoint x: 125, endPoint y: 44, distance: 16.8
click at [125, 44] on div "Update Fields Milestones Update Data Notifications "Update" fields in ClearPoin…" at bounding box center [248, 107] width 406 height 185
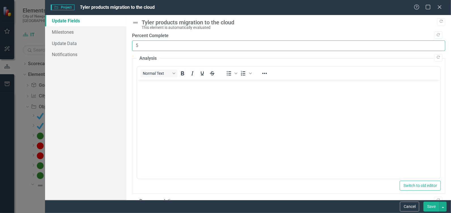
type input "5"
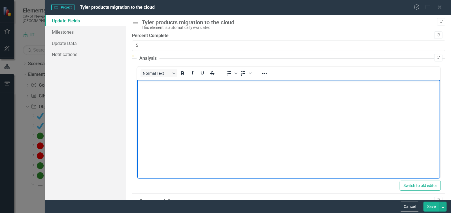
click at [151, 88] on body "Rich Text Area. Press ALT-0 for help." at bounding box center [288, 122] width 303 height 85
click at [157, 89] on body "Rich Text Area. Press ALT-0 for help." at bounding box center [288, 122] width 303 height 85
paste body "Rich Text Area. Press ALT-0 for help."
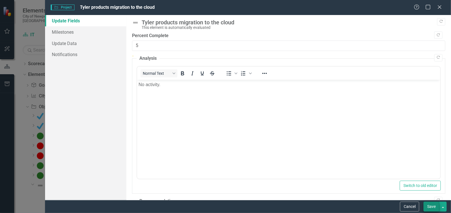
click at [429, 208] on button "Save" at bounding box center [432, 207] width 16 height 10
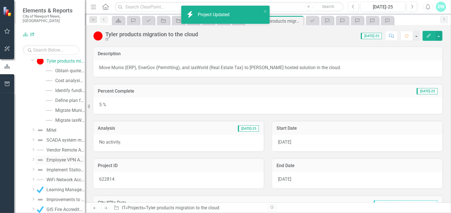
scroll to position [141, 0]
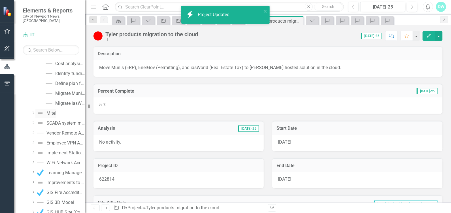
click at [49, 111] on div "Mitel" at bounding box center [51, 113] width 10 height 5
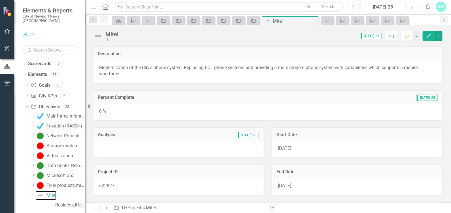
scroll to position [85, 0]
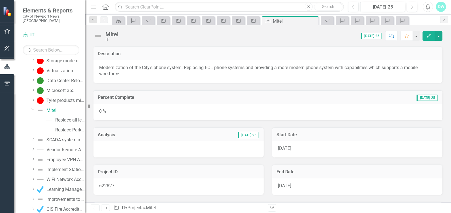
click at [430, 35] on icon "button" at bounding box center [429, 36] width 4 height 4
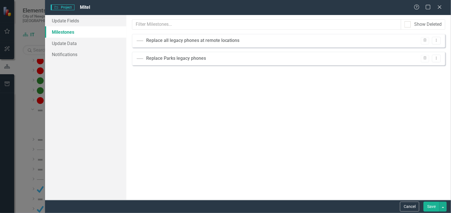
scroll to position [0, 0]
click at [63, 20] on link "Update Fields" at bounding box center [85, 20] width 81 height 11
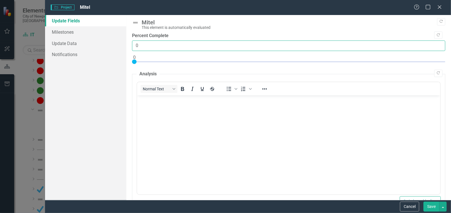
drag, startPoint x: 351, startPoint y: 47, endPoint x: 158, endPoint y: 43, distance: 192.7
click at [162, 44] on input "0" at bounding box center [288, 46] width 313 height 10
drag, startPoint x: 141, startPoint y: 45, endPoint x: 129, endPoint y: 46, distance: 11.9
click at [129, 46] on div ""Update" fields in ClearPoint are the fields that change from reporting period …" at bounding box center [288, 107] width 325 height 185
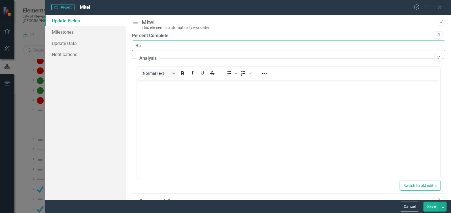
type input "95"
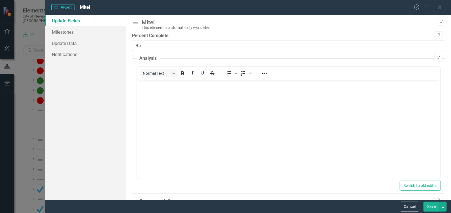
click at [147, 85] on p "Rich Text Area. Press ALT-0 for help." at bounding box center [288, 84] width 300 height 7
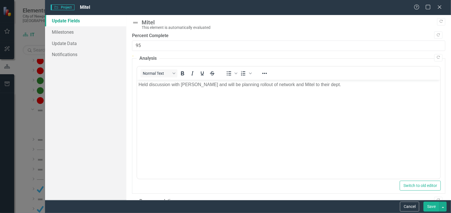
drag, startPoint x: 434, startPoint y: 206, endPoint x: 179, endPoint y: 69, distance: 289.9
click at [434, 206] on button "Save" at bounding box center [432, 207] width 16 height 10
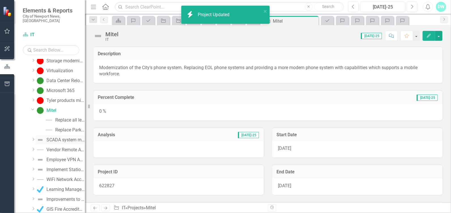
click at [53, 137] on div "SCADA system modernization (hardware)" at bounding box center [65, 139] width 39 height 5
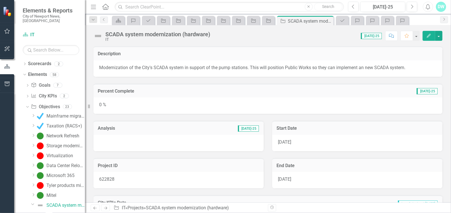
click at [426, 36] on button "Edit" at bounding box center [429, 36] width 12 height 10
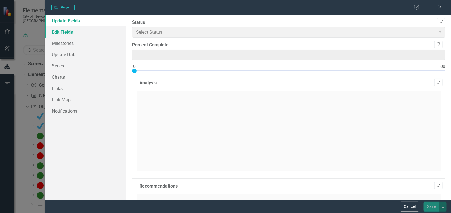
type input "0"
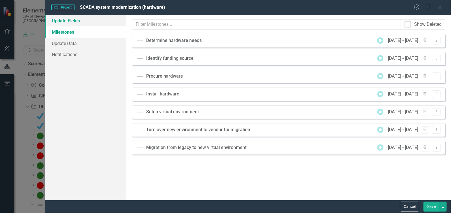
click at [72, 22] on link "Update Fields" at bounding box center [85, 20] width 81 height 11
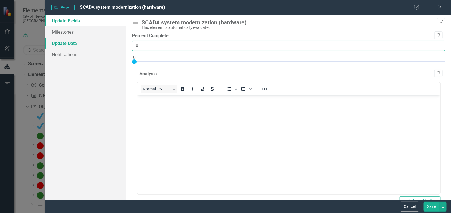
drag, startPoint x: 142, startPoint y: 45, endPoint x: 121, endPoint y: 44, distance: 21.0
click at [121, 44] on div "Update Fields Milestones Update Data Notifications "Update" fields in ClearPoin…" at bounding box center [248, 107] width 406 height 185
type input "96"
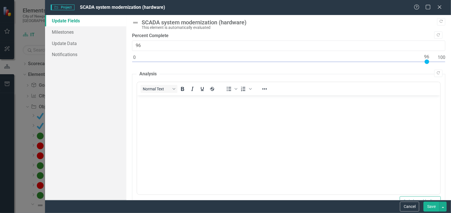
click at [153, 97] on p "Rich Text Area. Press ALT-0 for help." at bounding box center [288, 100] width 300 height 7
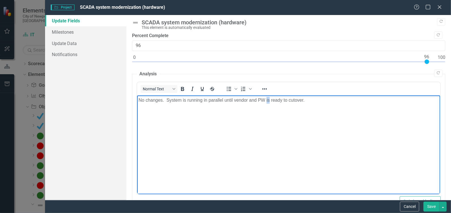
click at [266, 100] on p "No changes. System is running in parallel until vendor and PW is ready to cutov…" at bounding box center [288, 100] width 300 height 7
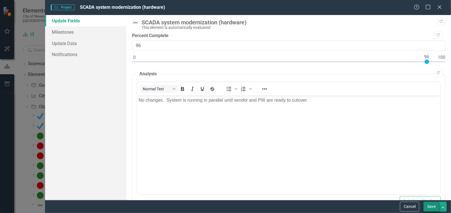
click at [431, 204] on button "Save" at bounding box center [432, 207] width 16 height 10
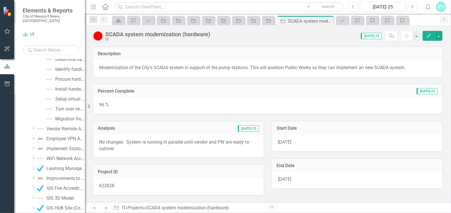
scroll to position [170, 0]
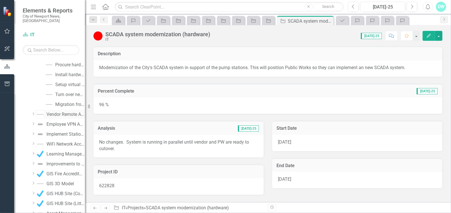
click at [55, 112] on div "Vendor Remote Access Replacement" at bounding box center [65, 114] width 39 height 5
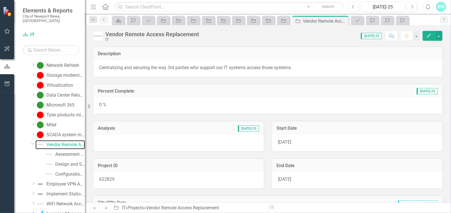
scroll to position [2, 0]
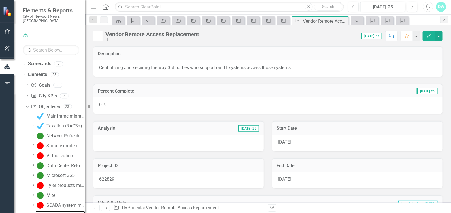
scroll to position [2, 0]
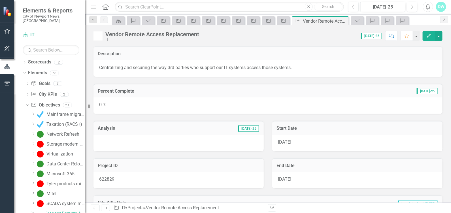
click at [430, 35] on icon "button" at bounding box center [429, 36] width 4 height 4
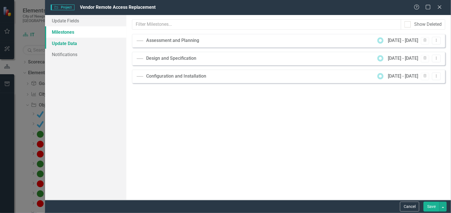
scroll to position [0, 0]
click at [57, 19] on link "Update Fields" at bounding box center [85, 20] width 81 height 11
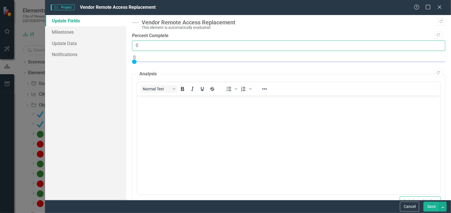
drag, startPoint x: 145, startPoint y: 46, endPoint x: 131, endPoint y: 46, distance: 14.5
click at [131, 46] on div ""Update" fields in ClearPoint are the fields that change from reporting period …" at bounding box center [288, 107] width 325 height 185
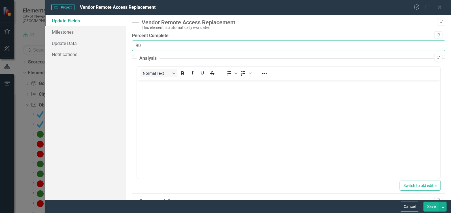
type input "90"
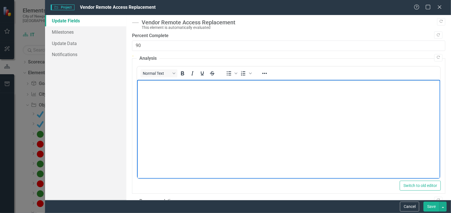
click at [156, 84] on p "Rich Text Area. Press ALT-0 for help." at bounding box center [288, 84] width 300 height 7
paste body "Rich Text Area. Press ALT-0 for help."
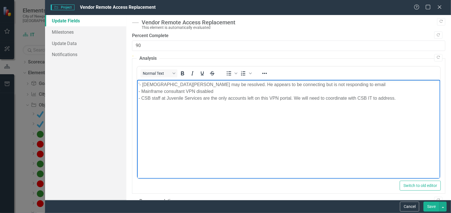
click at [138, 83] on body "'- [DEMOGRAPHIC_DATA][PERSON_NAME] may be resolved. He appears to be connecting…" at bounding box center [288, 122] width 303 height 85
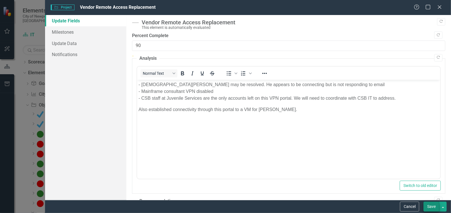
click at [430, 206] on button "Save" at bounding box center [432, 207] width 16 height 10
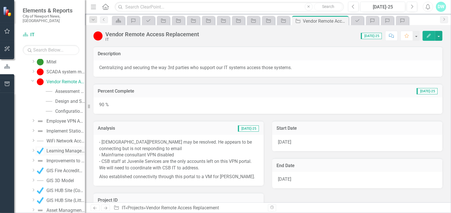
scroll to position [143, 0]
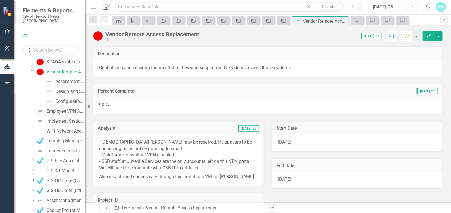
drag, startPoint x: 55, startPoint y: 106, endPoint x: 59, endPoint y: 106, distance: 4.5
click at [55, 109] on div "Employee VPN Access Control Enhancements" at bounding box center [65, 111] width 39 height 5
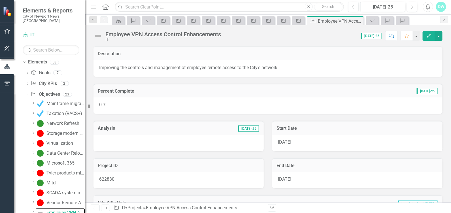
scroll to position [12, 0]
click at [429, 33] on button "Edit" at bounding box center [429, 36] width 12 height 10
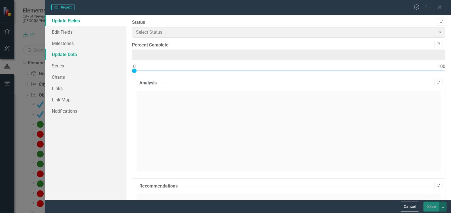
type input "0"
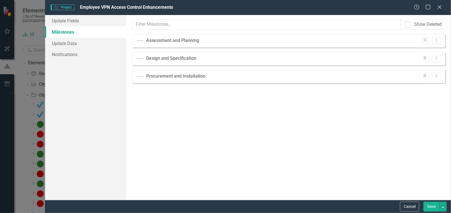
scroll to position [0, 0]
click at [64, 18] on link "Update Fields" at bounding box center [85, 20] width 81 height 11
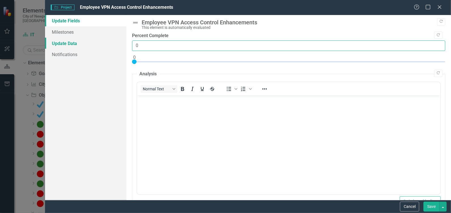
drag, startPoint x: 141, startPoint y: 44, endPoint x: 122, endPoint y: 44, distance: 19.3
click at [124, 44] on div "Update Fields Milestones Update Data Notifications "Update" fields in ClearPoin…" at bounding box center [248, 107] width 406 height 185
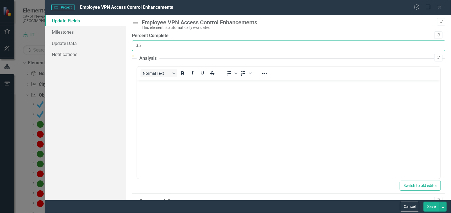
type input "35"
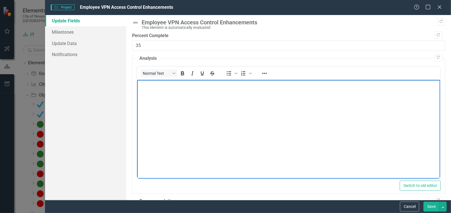
click at [155, 86] on p "Rich Text Area. Press ALT-0 for help." at bounding box center [288, 84] width 300 height 7
click at [430, 204] on button "Save" at bounding box center [432, 207] width 16 height 10
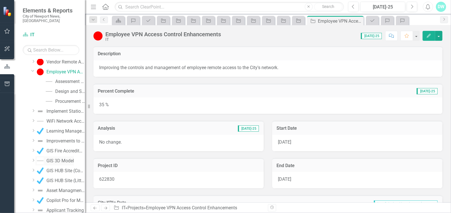
scroll to position [125, 0]
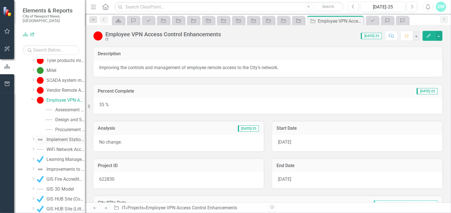
click at [60, 137] on div "Implement Station 8 Firewalls" at bounding box center [65, 139] width 39 height 5
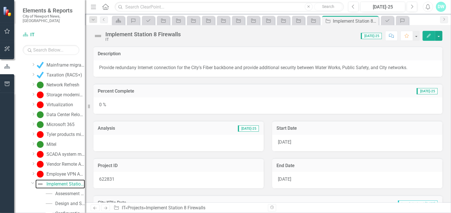
scroll to position [21, 0]
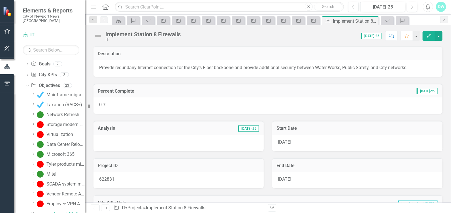
click at [434, 33] on button "Edit" at bounding box center [429, 36] width 12 height 10
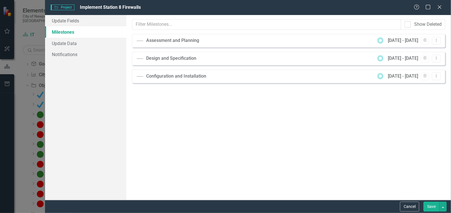
scroll to position [0, 0]
click at [154, 23] on input "text" at bounding box center [266, 24] width 269 height 10
click at [79, 22] on link "Update Fields" at bounding box center [85, 20] width 81 height 11
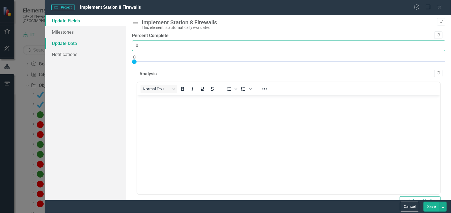
drag, startPoint x: 136, startPoint y: 46, endPoint x: 118, endPoint y: 44, distance: 18.5
click at [118, 44] on div "Update Fields Milestones Update Data Notifications "Update" fields in ClearPoin…" at bounding box center [248, 107] width 406 height 185
type input "75"
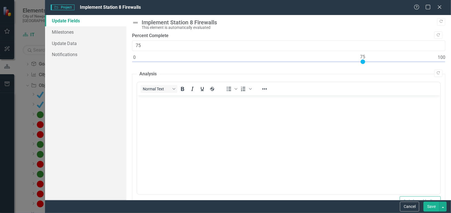
click at [159, 107] on body "Rich Text Area. Press ALT-0 for help." at bounding box center [288, 137] width 303 height 85
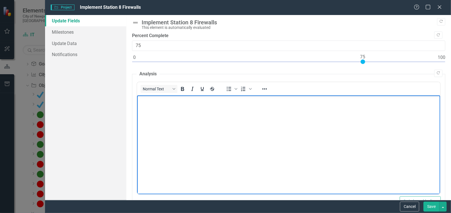
click at [155, 100] on p "Rich Text Area. Press ALT-0 for help." at bounding box center [288, 100] width 300 height 7
paste body "Rich Text Area. Press ALT-0 for help."
click at [433, 204] on button "Save" at bounding box center [432, 207] width 16 height 10
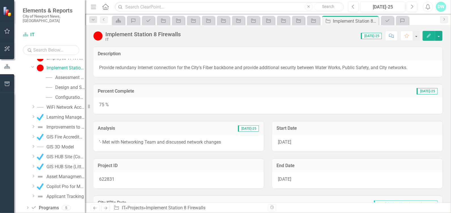
scroll to position [163, 0]
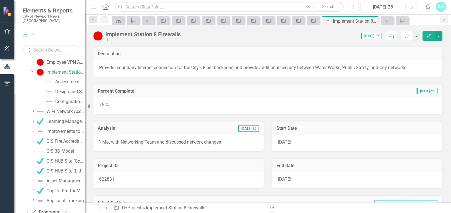
click at [59, 109] on div "WiFi Network Access Control" at bounding box center [65, 111] width 39 height 5
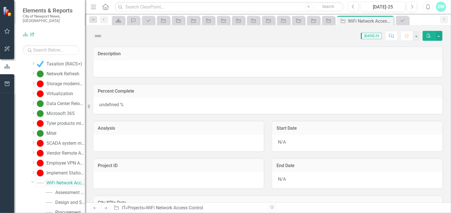
scroll to position [31, 0]
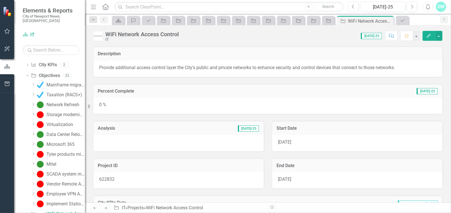
click at [427, 35] on icon "Edit" at bounding box center [428, 36] width 5 height 4
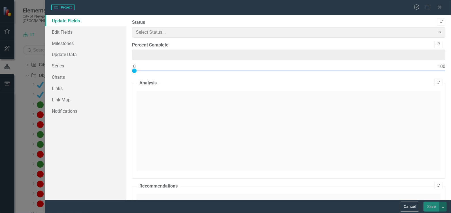
type input "0"
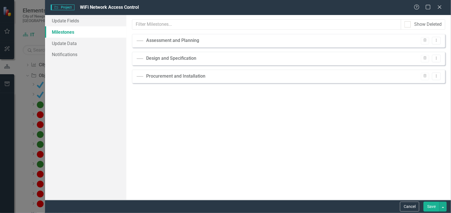
scroll to position [0, 0]
click at [65, 20] on link "Update Fields" at bounding box center [85, 20] width 81 height 11
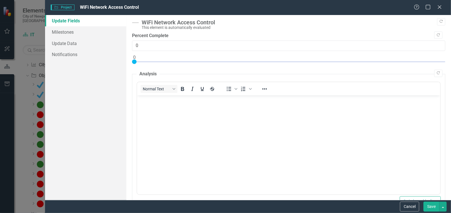
click at [174, 110] on body "Rich Text Area. Press ALT-0 for help." at bounding box center [288, 137] width 303 height 85
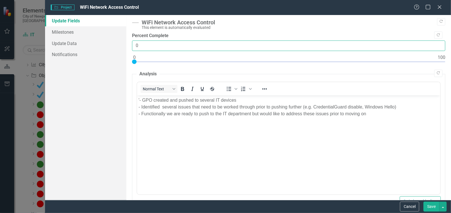
drag, startPoint x: 141, startPoint y: 47, endPoint x: 134, endPoint y: 44, distance: 7.5
click at [134, 44] on input "0" at bounding box center [288, 46] width 313 height 10
click at [140, 46] on input "0" at bounding box center [288, 46] width 313 height 10
drag, startPoint x: 140, startPoint y: 46, endPoint x: 132, endPoint y: 44, distance: 7.9
click at [134, 45] on input "0" at bounding box center [288, 46] width 313 height 10
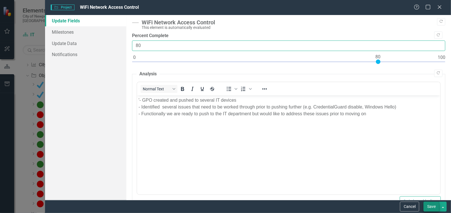
type input "80"
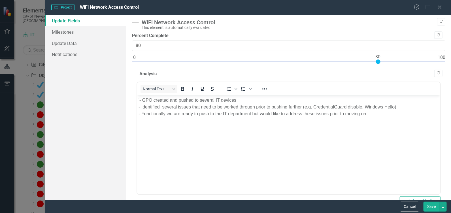
click at [436, 208] on button "Save" at bounding box center [432, 207] width 16 height 10
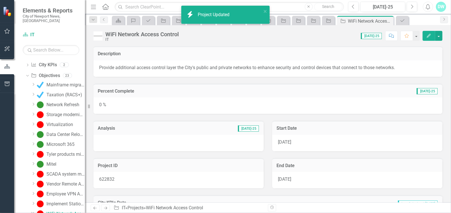
scroll to position [173, 0]
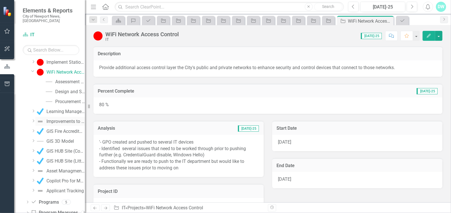
click at [57, 119] on div "Improvements to Veteran Tax Relief Program" at bounding box center [65, 121] width 39 height 5
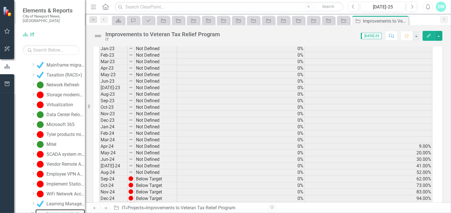
scroll to position [146, 0]
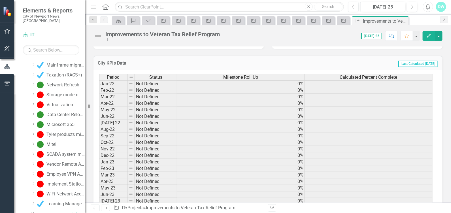
click at [430, 34] on icon "Edit" at bounding box center [428, 36] width 5 height 4
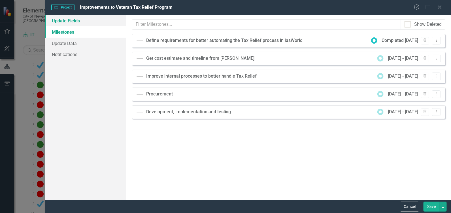
scroll to position [0, 0]
click at [62, 20] on link "Update Fields" at bounding box center [85, 20] width 81 height 11
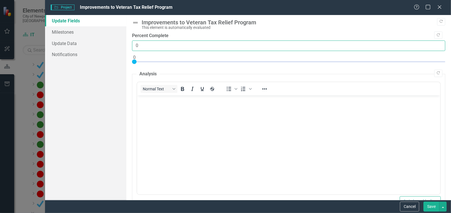
drag, startPoint x: 136, startPoint y: 46, endPoint x: 126, endPoint y: 46, distance: 9.4
click at [126, 46] on div ""Update" fields in ClearPoint are the fields that change from reporting period …" at bounding box center [288, 107] width 325 height 185
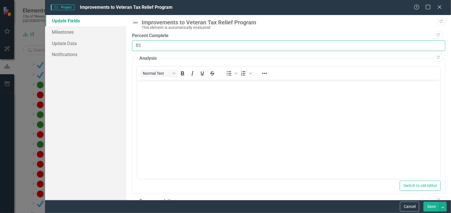
click at [136, 44] on input "85" at bounding box center [288, 46] width 313 height 10
drag, startPoint x: 141, startPoint y: 44, endPoint x: 119, endPoint y: 44, distance: 21.3
click at [123, 47] on div "Update Fields Milestones Update Data Notifications "Update" fields in ClearPoin…" at bounding box center [248, 107] width 406 height 185
type input "90"
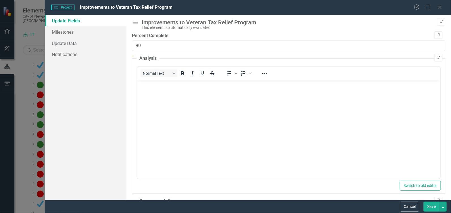
click at [157, 88] on body "Rich Text Area. Press ALT-0 for help." at bounding box center [288, 122] width 303 height 85
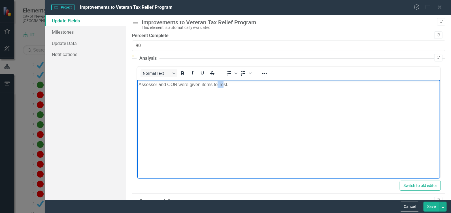
drag, startPoint x: 222, startPoint y: 83, endPoint x: 217, endPoint y: 82, distance: 5.1
click at [217, 82] on p "Assessor and COR were given items to Test." at bounding box center [288, 84] width 300 height 7
click at [431, 206] on button "Save" at bounding box center [432, 207] width 16 height 10
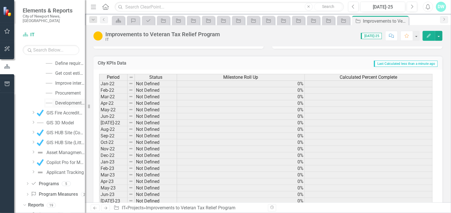
scroll to position [249, 0]
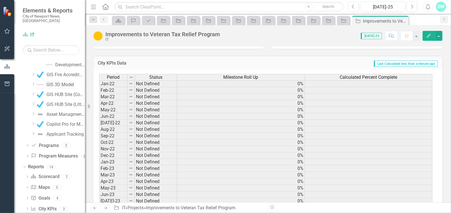
click at [54, 82] on div "GIS 3D Model" at bounding box center [59, 84] width 27 height 5
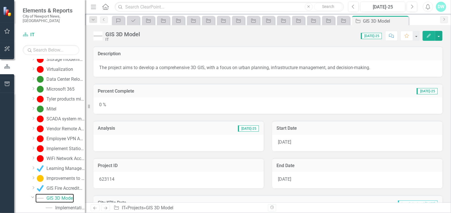
scroll to position [71, 0]
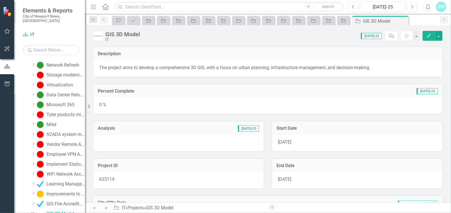
click at [433, 34] on button "Edit" at bounding box center [429, 36] width 12 height 10
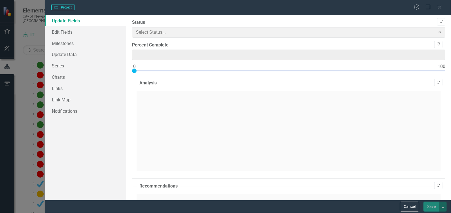
type input "0"
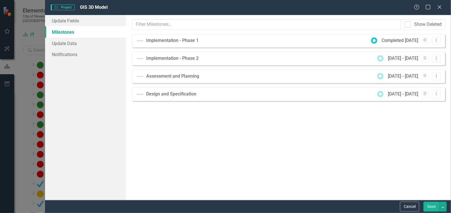
scroll to position [0, 0]
click at [67, 22] on link "Update Fields" at bounding box center [85, 20] width 81 height 11
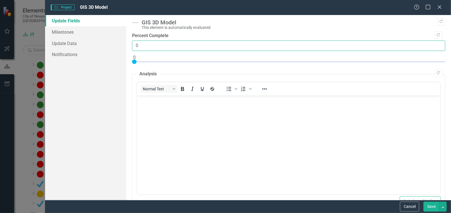
drag, startPoint x: 143, startPoint y: 46, endPoint x: 128, endPoint y: 46, distance: 15.3
click at [128, 46] on div ""Update" fields in ClearPoint are the fields that change from reporting period …" at bounding box center [288, 107] width 325 height 185
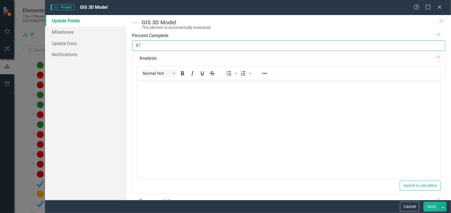
type input "87"
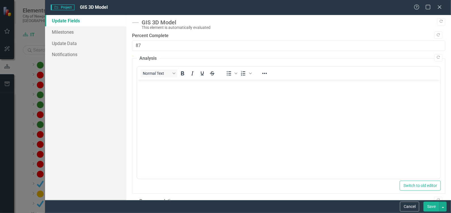
click at [152, 86] on p "Rich Text Area. Press ALT-0 for help." at bounding box center [288, 84] width 300 height 7
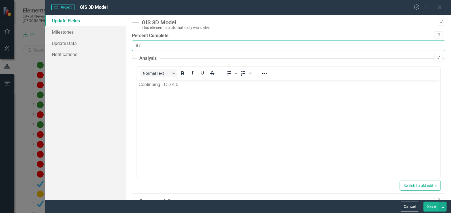
drag, startPoint x: 142, startPoint y: 45, endPoint x: 131, endPoint y: 46, distance: 11.1
click at [131, 46] on div ""Update" fields in ClearPoint are the fields that change from reporting period …" at bounding box center [288, 107] width 325 height 185
type input "88"
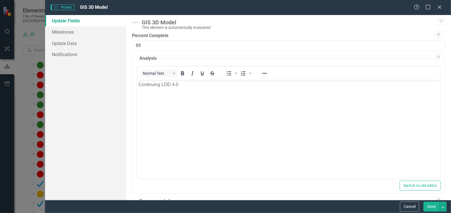
click at [430, 207] on button "Save" at bounding box center [432, 207] width 16 height 10
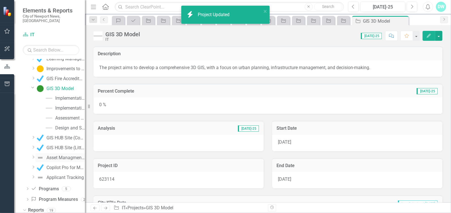
scroll to position [241, 0]
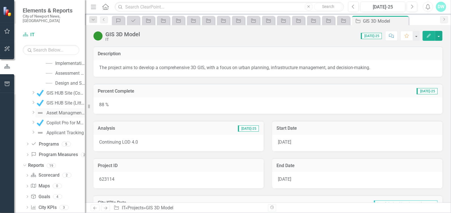
click at [56, 111] on div "Asset Managment Implementation (Parks)" at bounding box center [65, 113] width 39 height 5
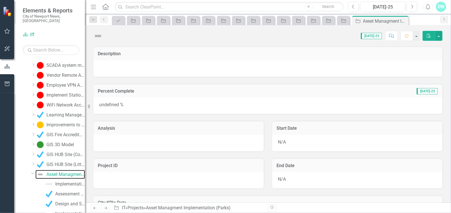
scroll to position [101, 0]
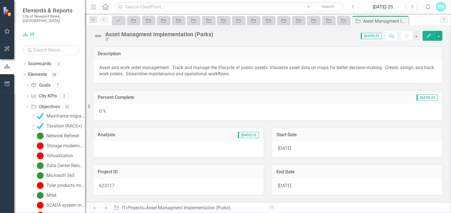
scroll to position [101, 0]
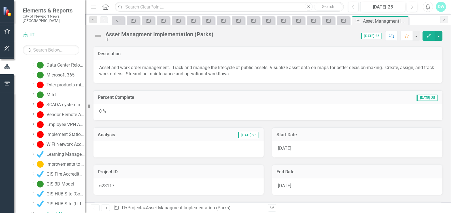
click at [429, 34] on icon "Edit" at bounding box center [428, 36] width 5 height 4
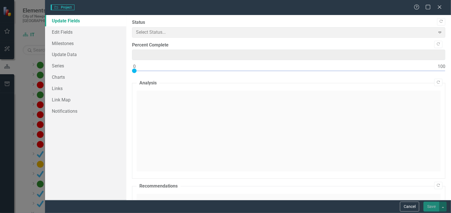
type input "0"
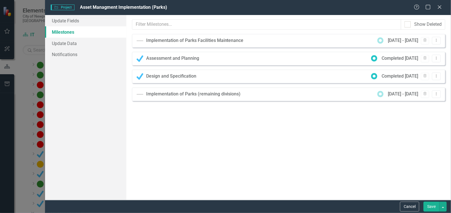
scroll to position [0, 0]
click at [67, 22] on link "Update Fields" at bounding box center [85, 20] width 81 height 11
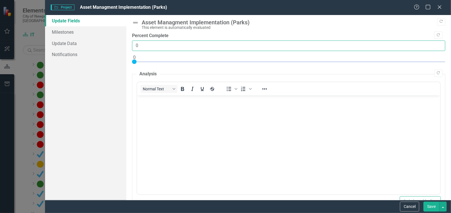
drag, startPoint x: 138, startPoint y: 44, endPoint x: 129, endPoint y: 43, distance: 8.7
click at [132, 44] on input "0" at bounding box center [288, 46] width 313 height 10
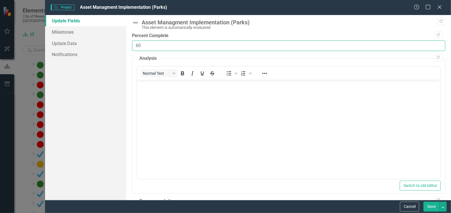
type input "60"
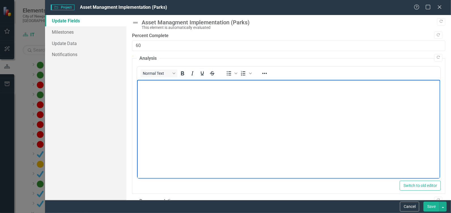
click at [153, 89] on body "Rich Text Area. Press ALT-0 for help." at bounding box center [288, 122] width 303 height 85
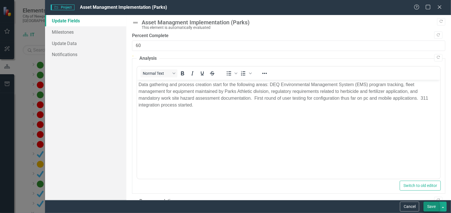
click at [436, 207] on button "Save" at bounding box center [432, 207] width 16 height 10
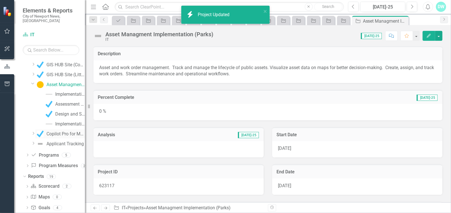
scroll to position [242, 0]
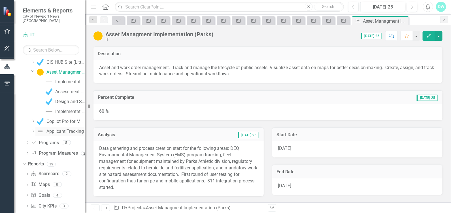
click at [54, 129] on div "Applicant Tracking" at bounding box center [64, 131] width 37 height 5
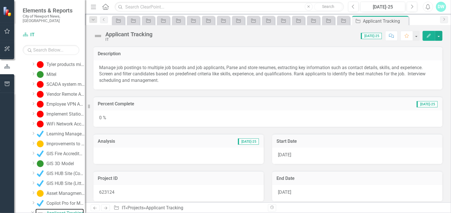
scroll to position [120, 0]
click at [423, 33] on div "Edit" at bounding box center [431, 36] width 23 height 10
click at [426, 35] on button "Edit" at bounding box center [429, 36] width 12 height 10
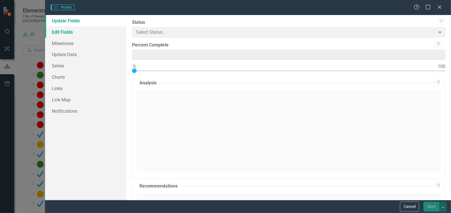
type input "0"
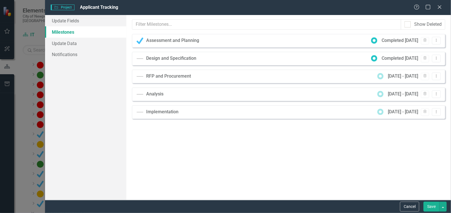
scroll to position [0, 0]
click at [48, 19] on link "Update Fields" at bounding box center [85, 20] width 81 height 11
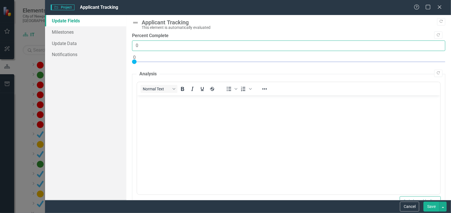
drag, startPoint x: 143, startPoint y: 48, endPoint x: 137, endPoint y: 48, distance: 6.8
click at [137, 48] on input "0" at bounding box center [288, 46] width 313 height 10
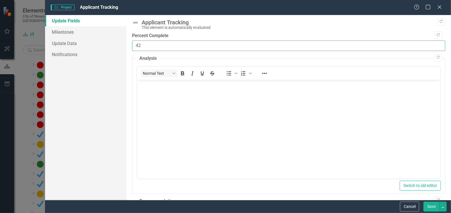
type input "42"
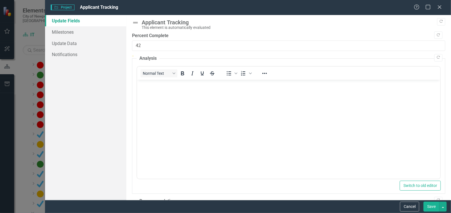
click at [160, 88] on body "Rich Text Area. Press ALT-0 for help." at bounding box center [288, 122] width 303 height 85
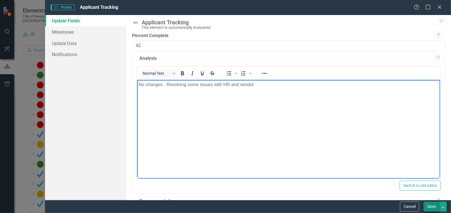
click at [431, 205] on button "Save" at bounding box center [432, 207] width 16 height 10
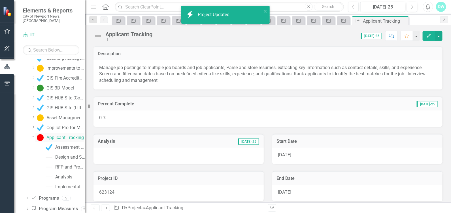
scroll to position [307, 0]
